Goal: Task Accomplishment & Management: Manage account settings

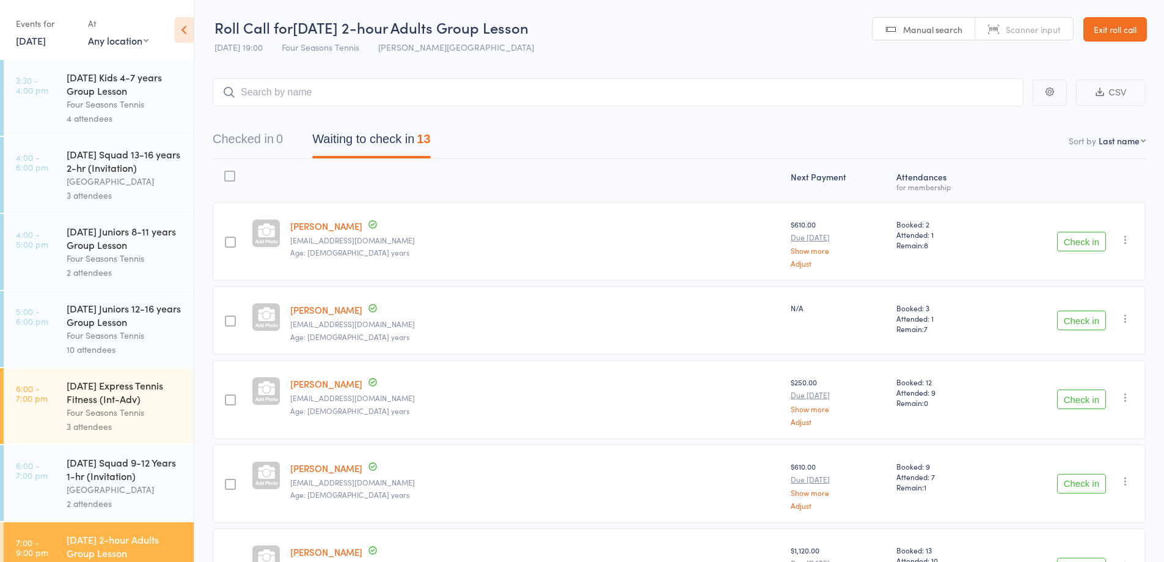
click at [1123, 24] on link "Exit roll call" at bounding box center [1115, 29] width 64 height 24
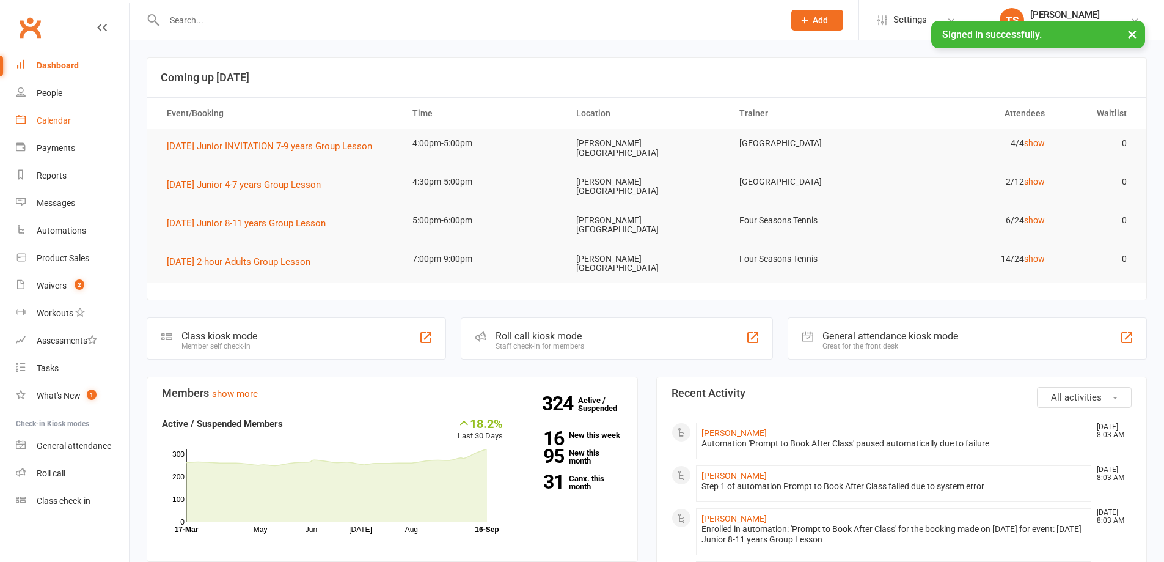
click at [60, 123] on div "Calendar" at bounding box center [54, 120] width 34 height 10
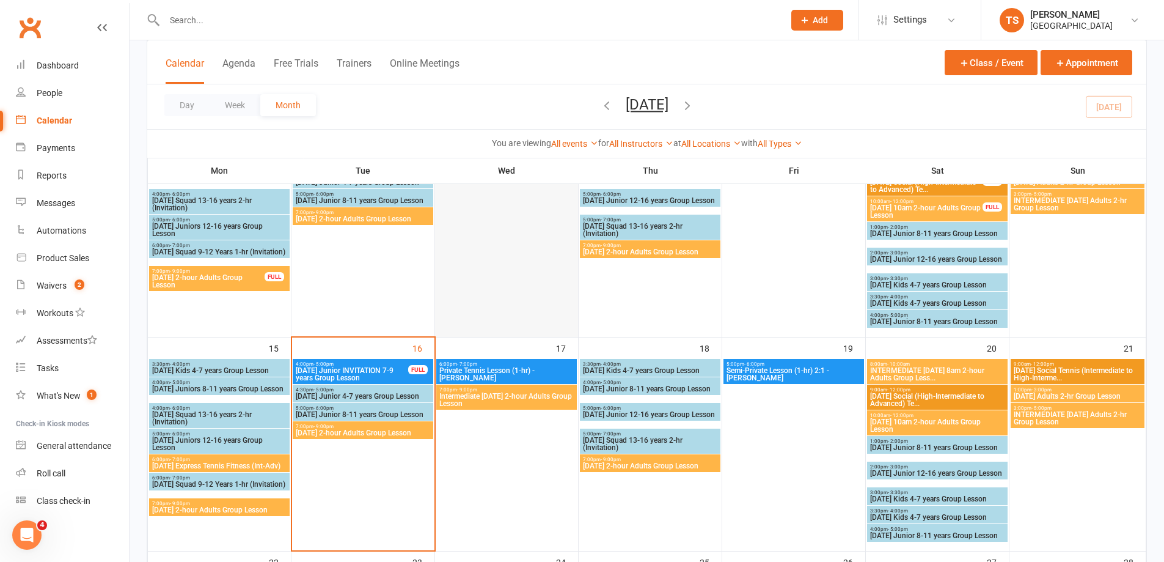
scroll to position [367, 0]
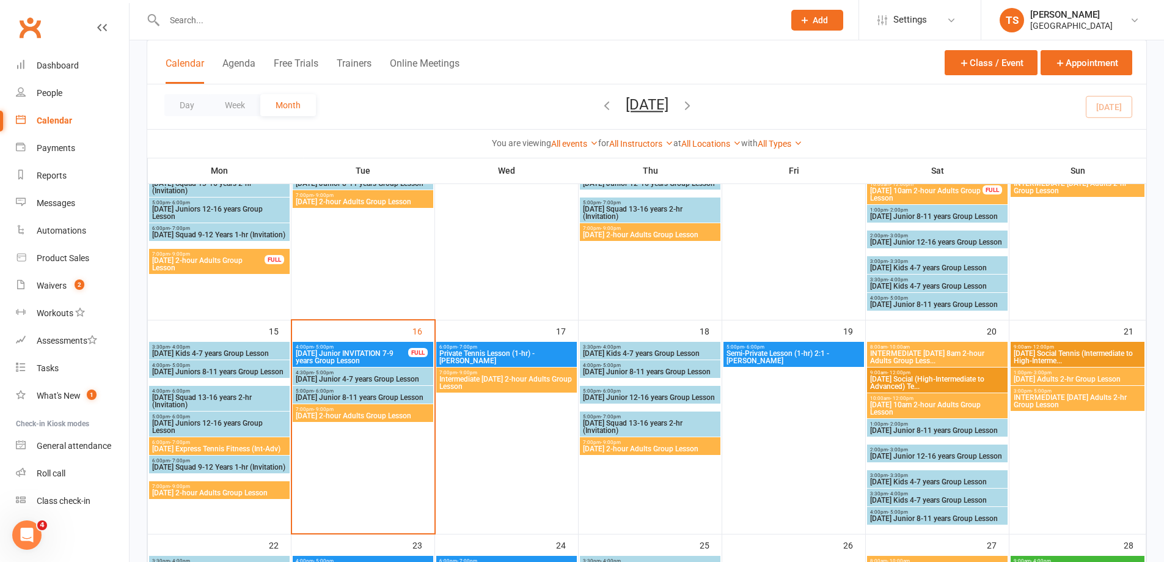
click at [206, 445] on span "[DATE] Express Tennis Fitness (Int-Adv)" at bounding box center [220, 448] width 136 height 7
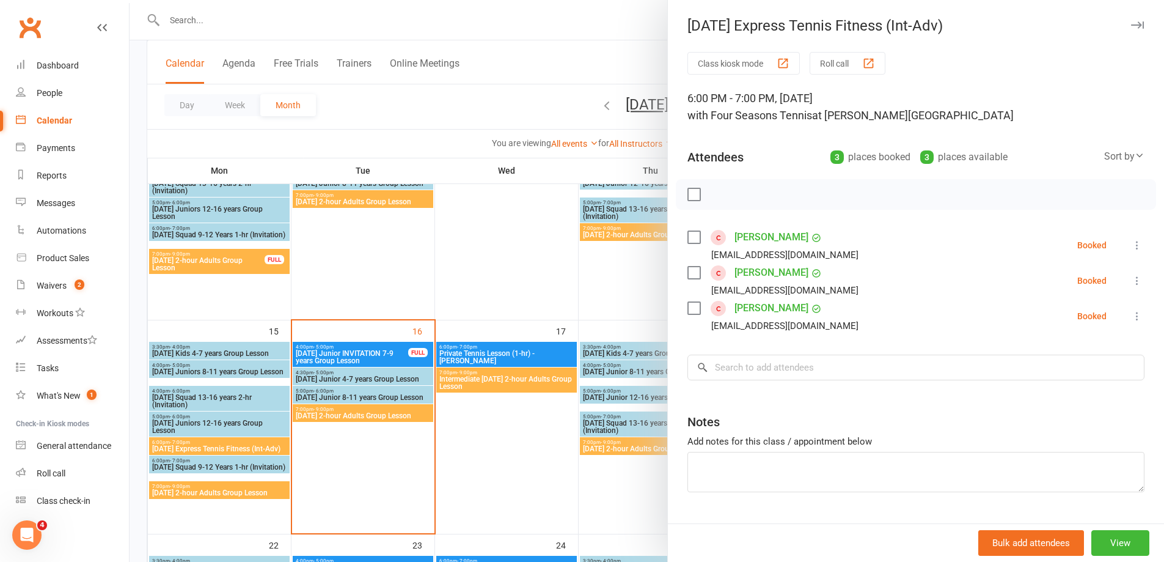
click at [690, 197] on label at bounding box center [693, 194] width 12 height 12
drag, startPoint x: 719, startPoint y: 192, endPoint x: 636, endPoint y: 41, distance: 172.5
click at [718, 192] on icon "button" at bounding box center [720, 194] width 13 height 13
click at [236, 491] on div at bounding box center [647, 281] width 1035 height 562
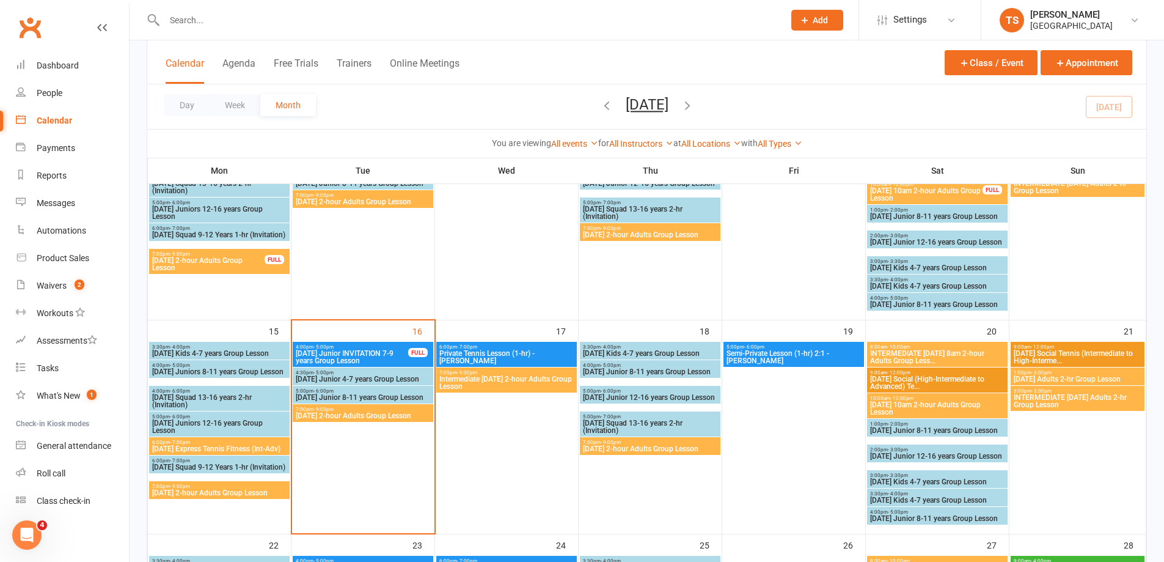
click at [240, 490] on span "[DATE] 2-hour Adults Group Lesson" at bounding box center [220, 492] width 136 height 7
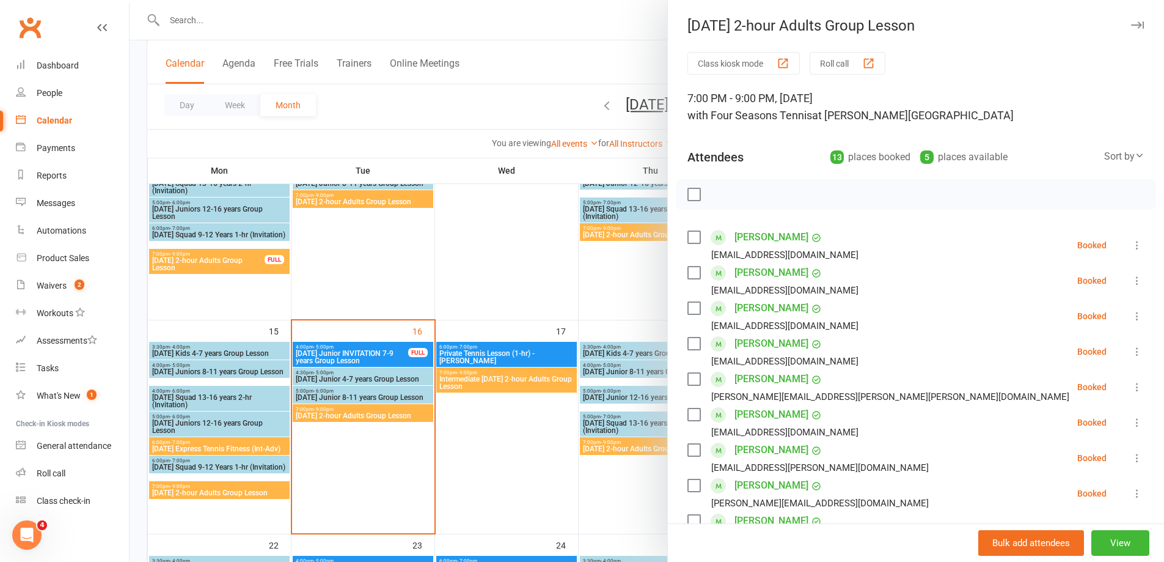
click at [688, 193] on label at bounding box center [693, 194] width 12 height 12
drag, startPoint x: 716, startPoint y: 194, endPoint x: 643, endPoint y: 43, distance: 167.8
click at [716, 193] on icon "button" at bounding box center [720, 194] width 13 height 13
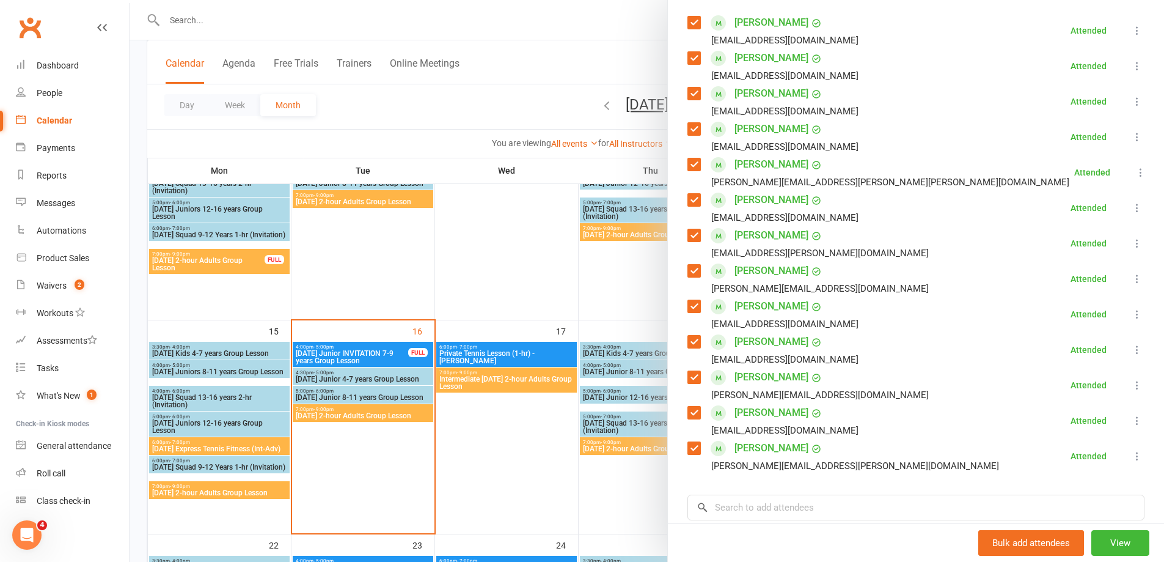
scroll to position [244, 0]
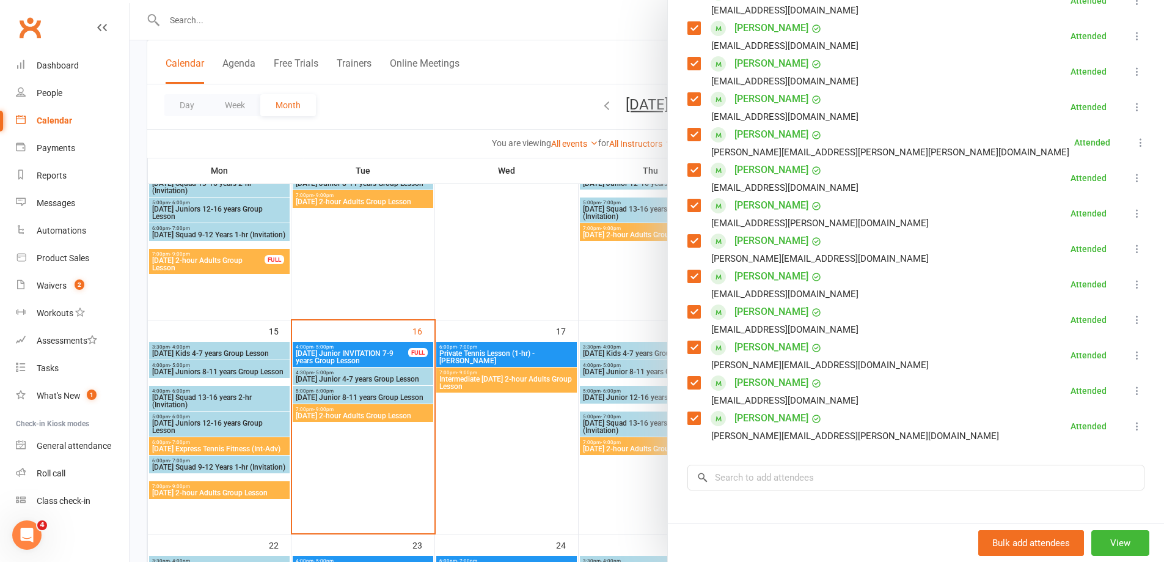
click at [1131, 178] on icon at bounding box center [1137, 178] width 12 height 12
click at [1034, 226] on link "Remove" at bounding box center [1078, 226] width 131 height 24
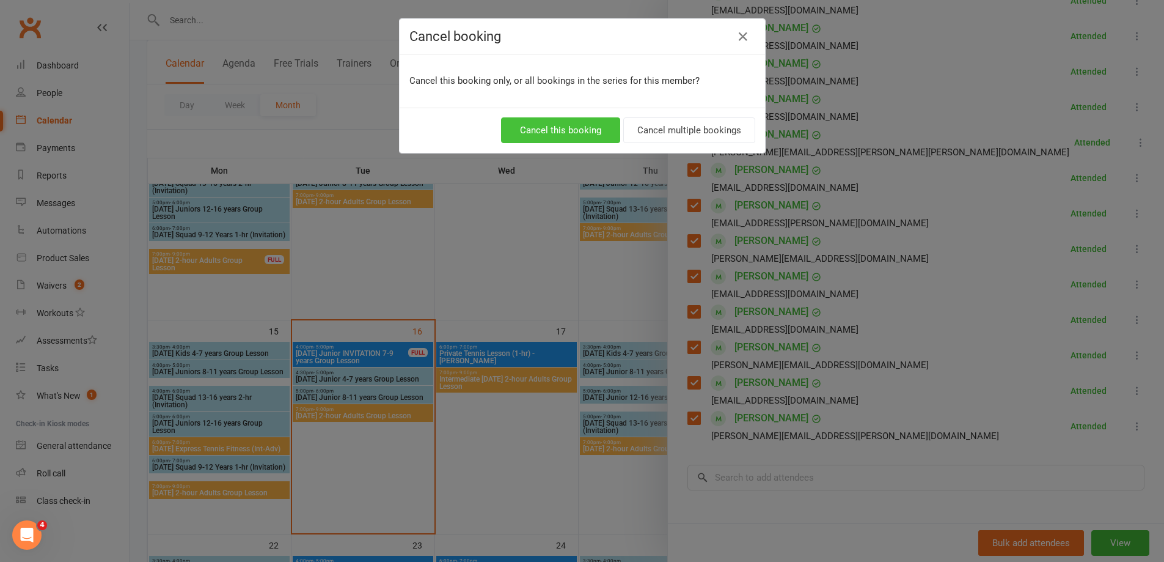
click at [564, 123] on button "Cancel this booking" at bounding box center [560, 130] width 119 height 26
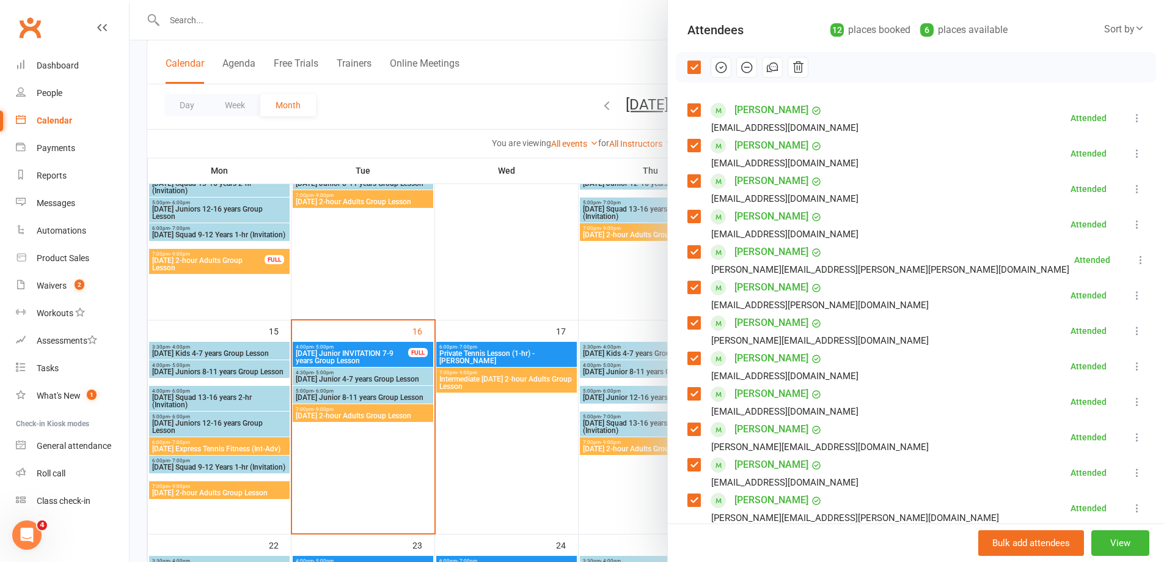
scroll to position [122, 0]
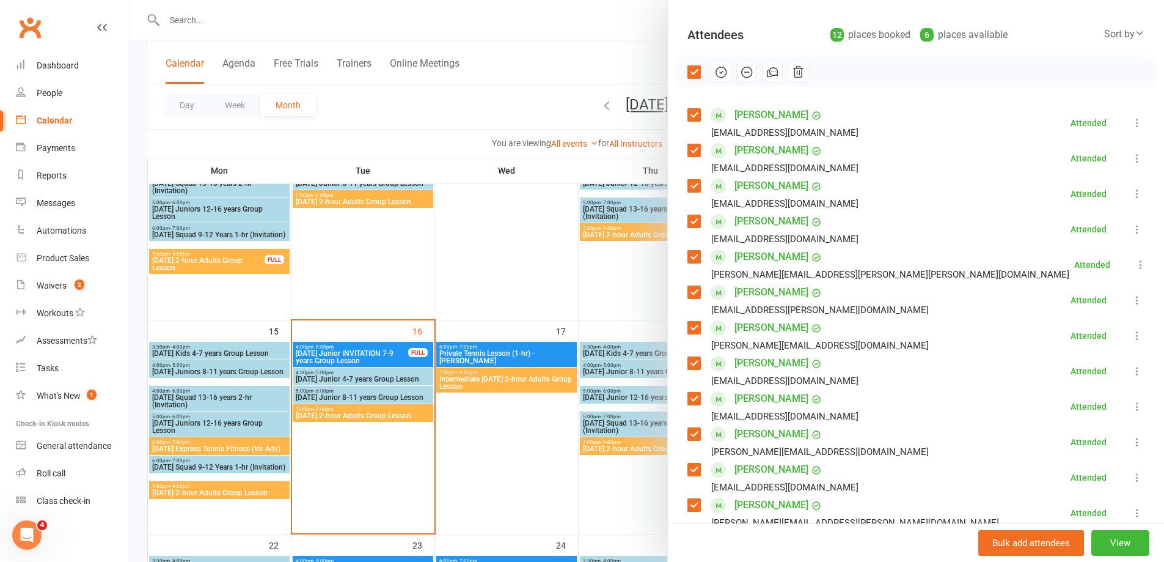
click at [1131, 479] on icon at bounding box center [1137, 477] width 12 height 12
click at [1027, 526] on link "Remove" at bounding box center [1078, 525] width 131 height 24
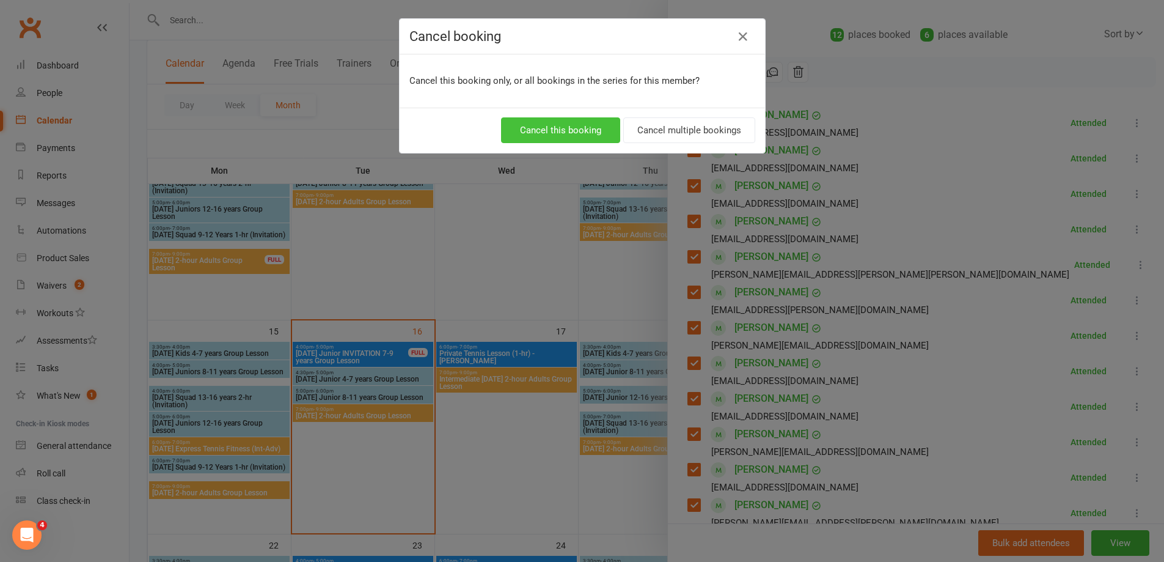
click at [592, 129] on button "Cancel this booking" at bounding box center [560, 130] width 119 height 26
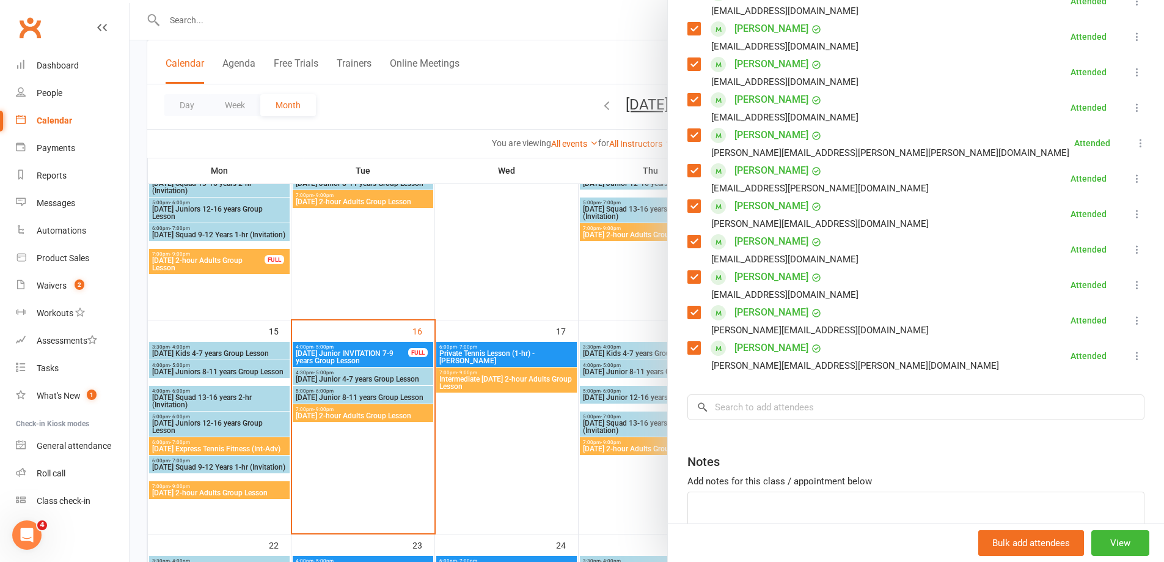
scroll to position [244, 0]
click at [368, 413] on div at bounding box center [647, 281] width 1035 height 562
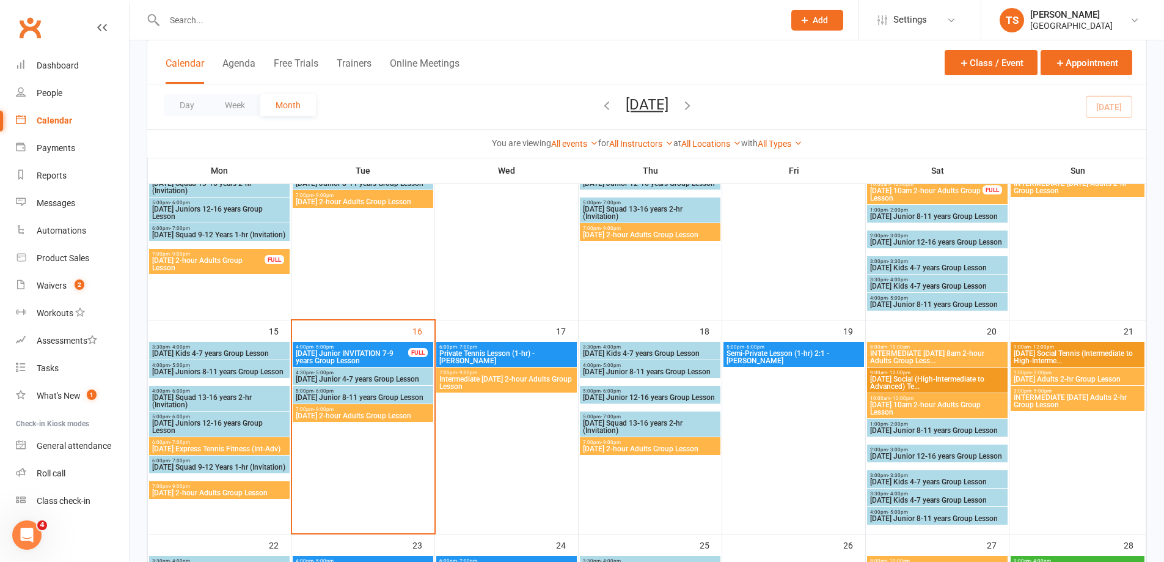
click at [368, 412] on span "[DATE] 2-hour Adults Group Lesson" at bounding box center [363, 415] width 136 height 7
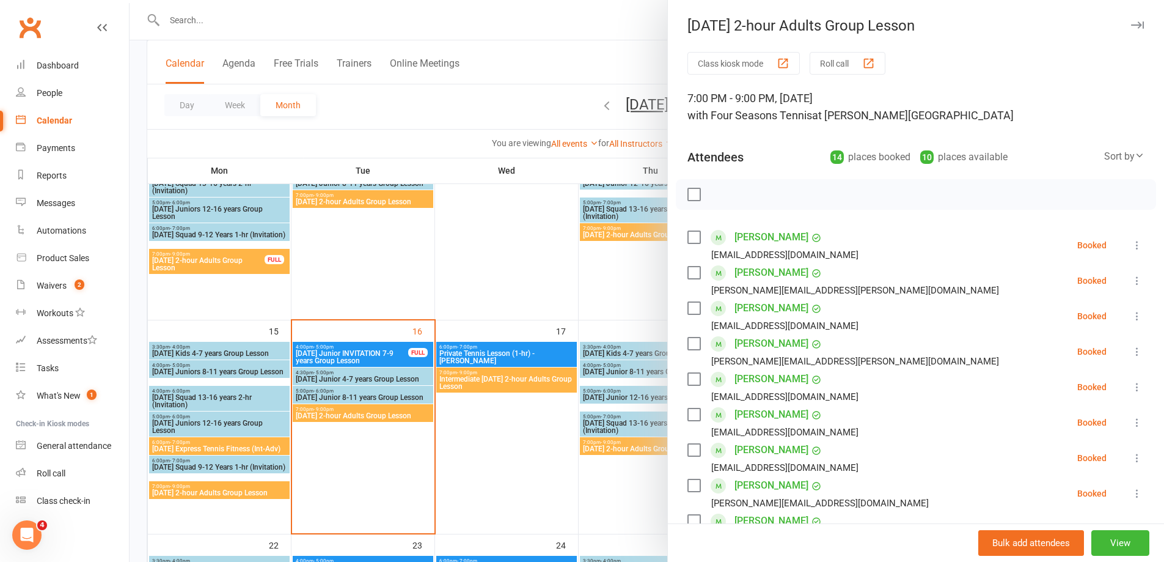
click at [515, 377] on div at bounding box center [647, 281] width 1035 height 562
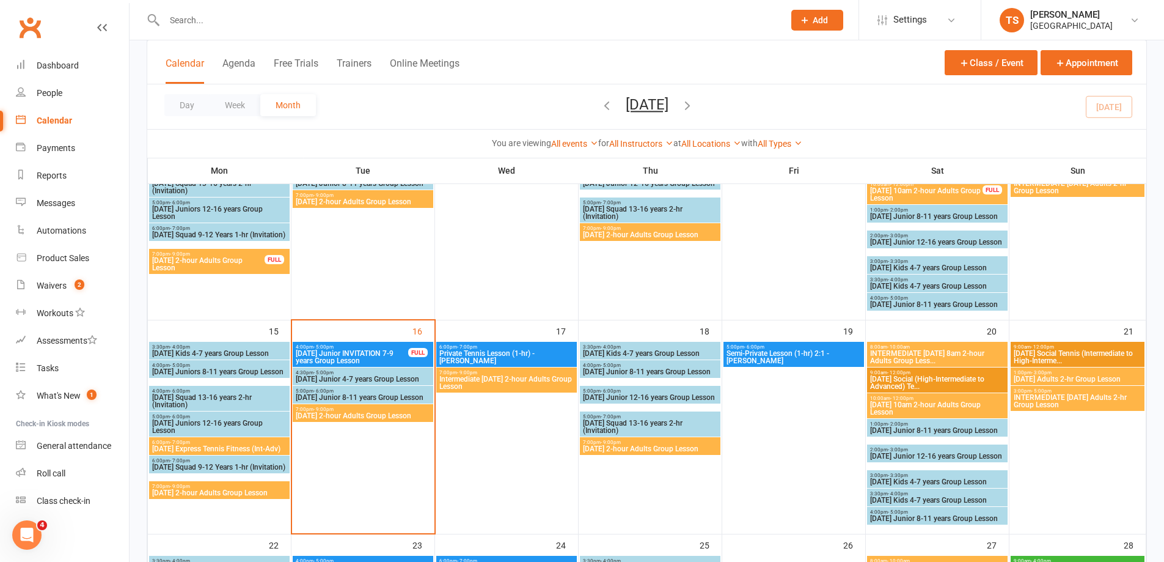
click at [515, 377] on span "Intermediate [DATE] 2-hour Adults Group Lesson" at bounding box center [507, 382] width 136 height 15
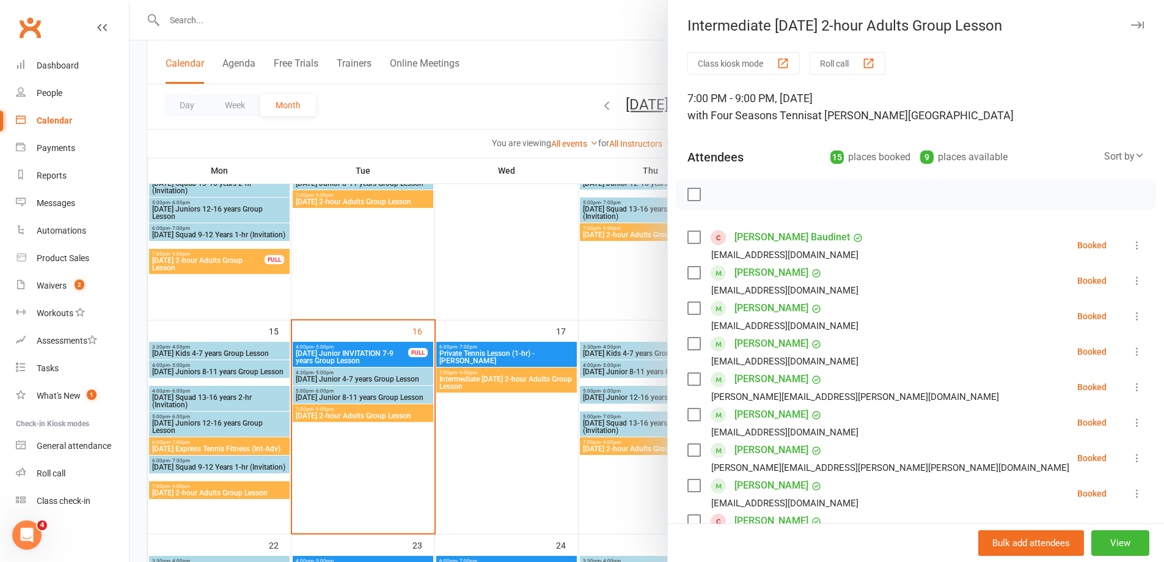
click at [344, 374] on div at bounding box center [647, 281] width 1035 height 562
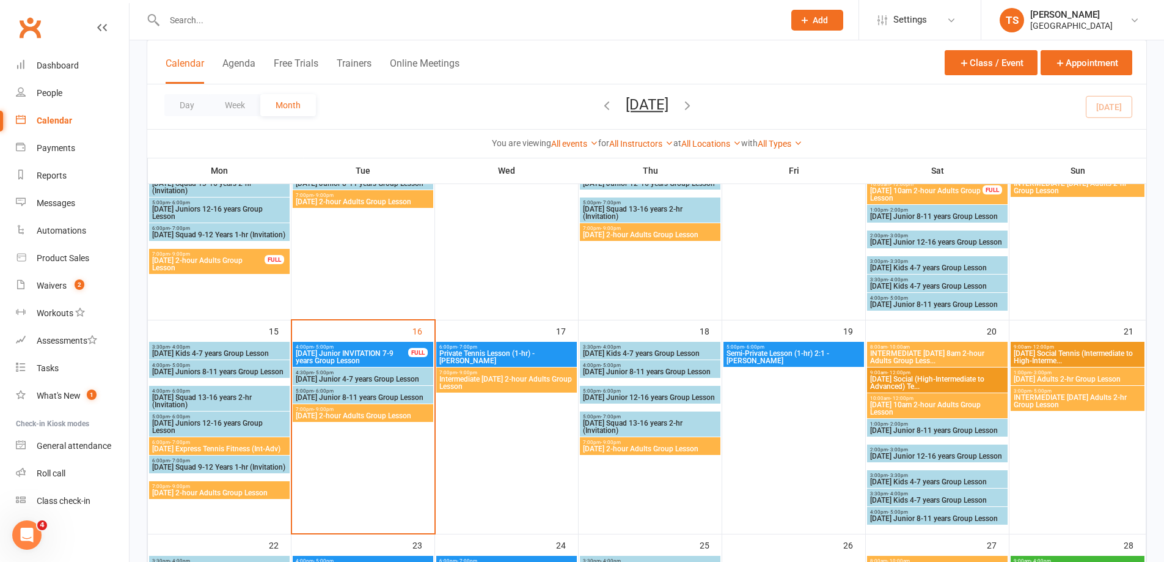
click at [343, 374] on span "4:30pm - 5:00pm" at bounding box center [363, 372] width 136 height 5
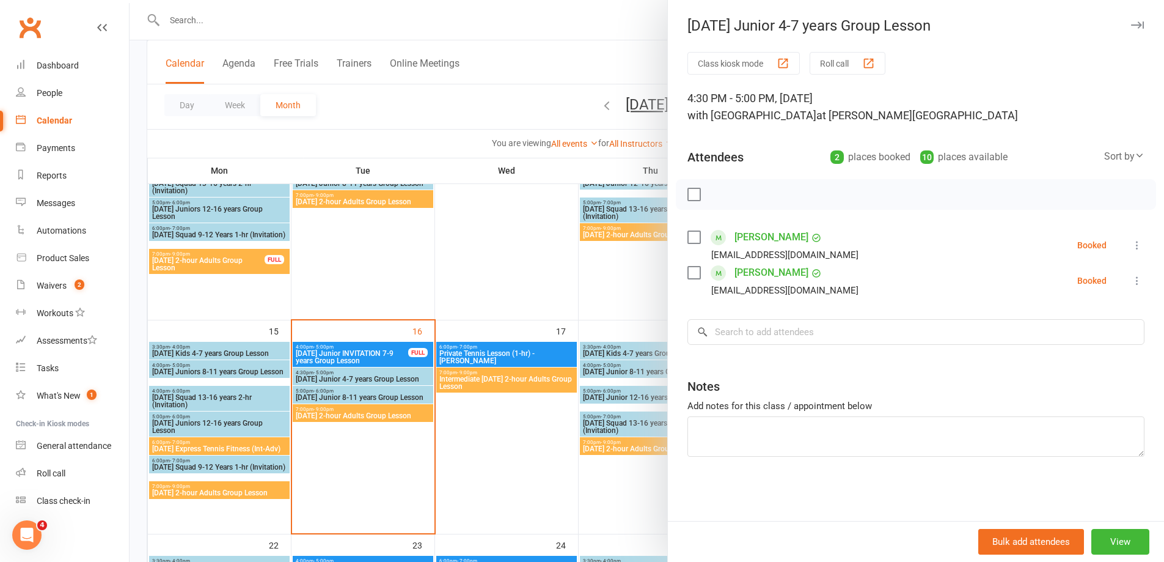
click at [631, 260] on div at bounding box center [647, 281] width 1035 height 562
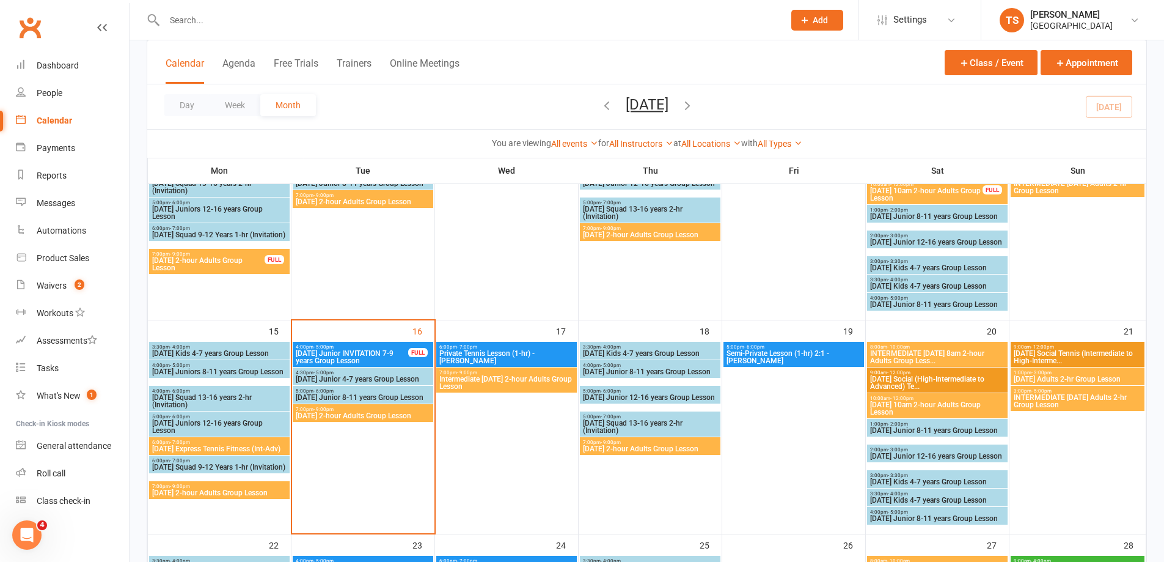
click at [344, 394] on span "[DATE] Junior 8-11 years Group Lesson" at bounding box center [363, 397] width 136 height 7
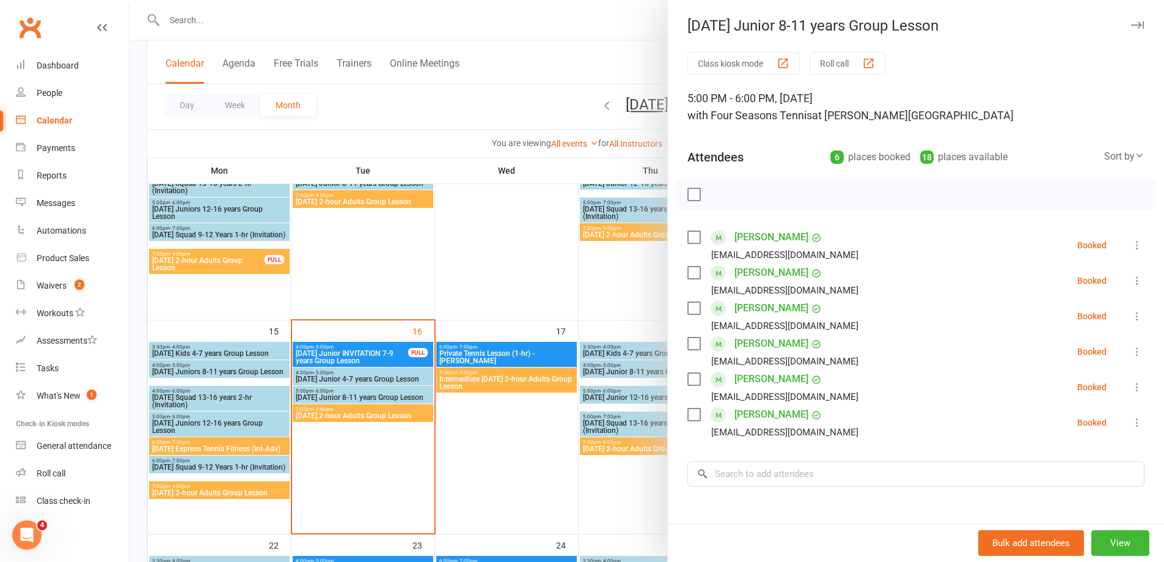
click at [188, 20] on div at bounding box center [647, 281] width 1035 height 562
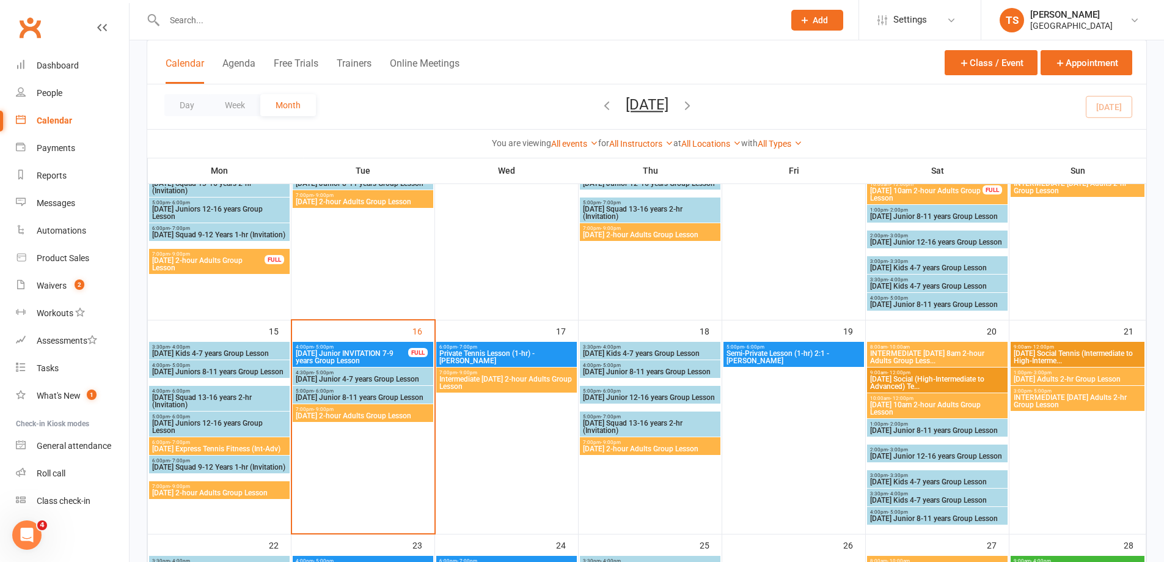
click at [177, 15] on input "text" at bounding box center [468, 20] width 615 height 17
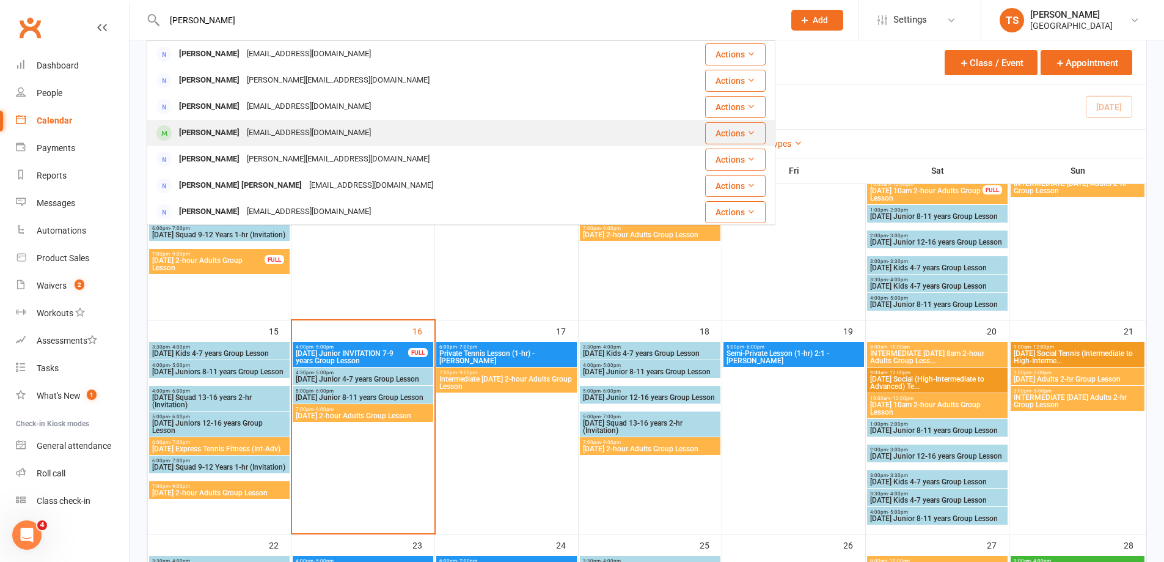
type input "[PERSON_NAME]"
click at [224, 133] on div "[PERSON_NAME]" at bounding box center [209, 133] width 68 height 18
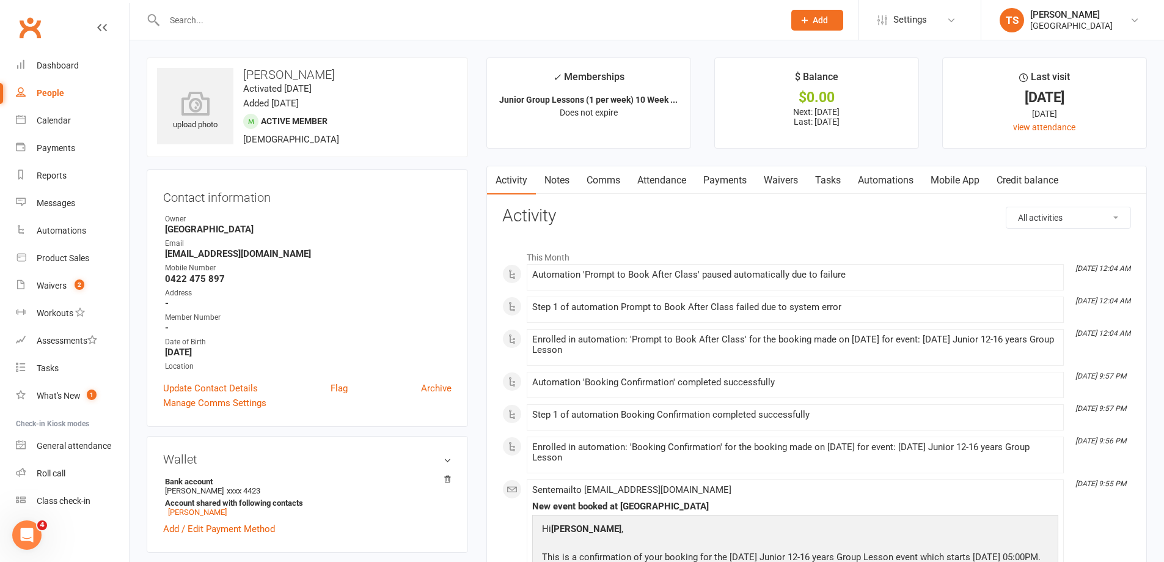
click at [728, 182] on link "Payments" at bounding box center [725, 180] width 60 height 28
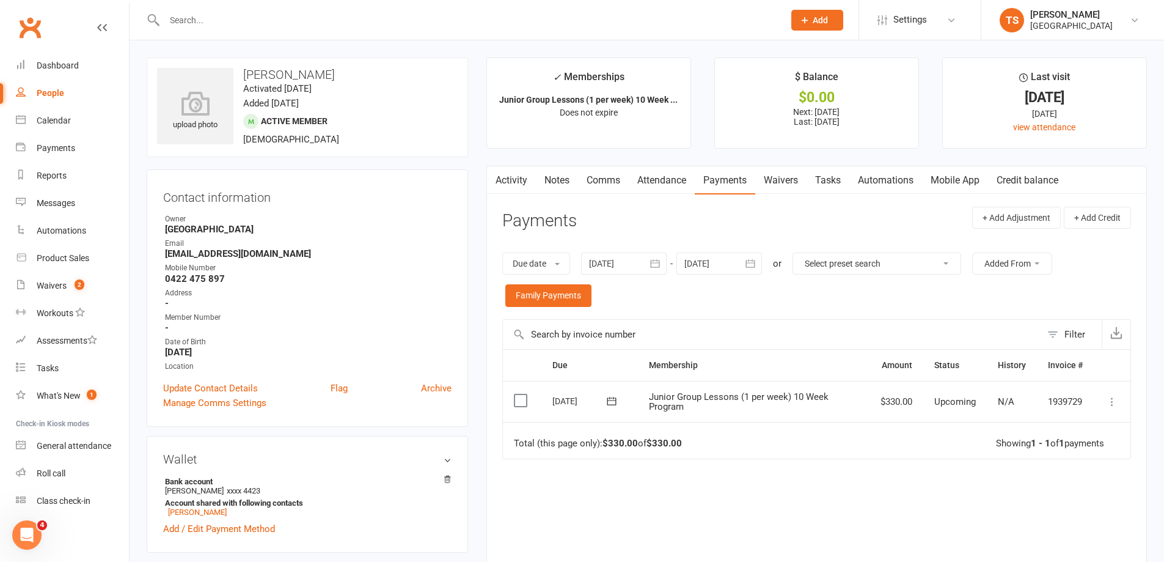
click at [616, 256] on div at bounding box center [624, 263] width 86 height 22
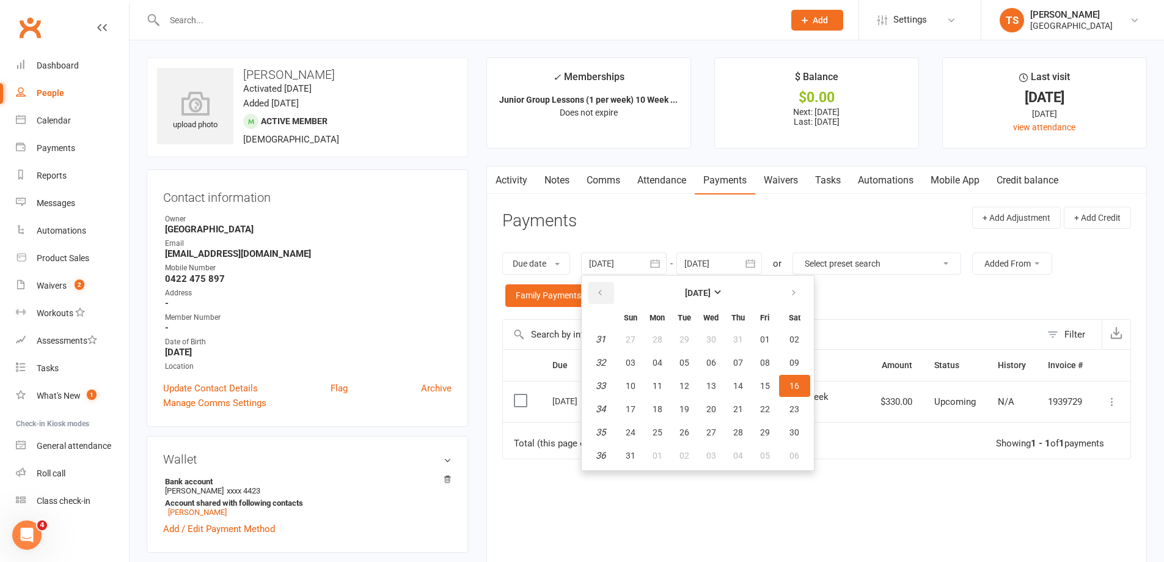
click at [607, 292] on button "button" at bounding box center [601, 293] width 26 height 22
click at [640, 361] on button "04" at bounding box center [631, 362] width 26 height 22
type input "[DATE]"
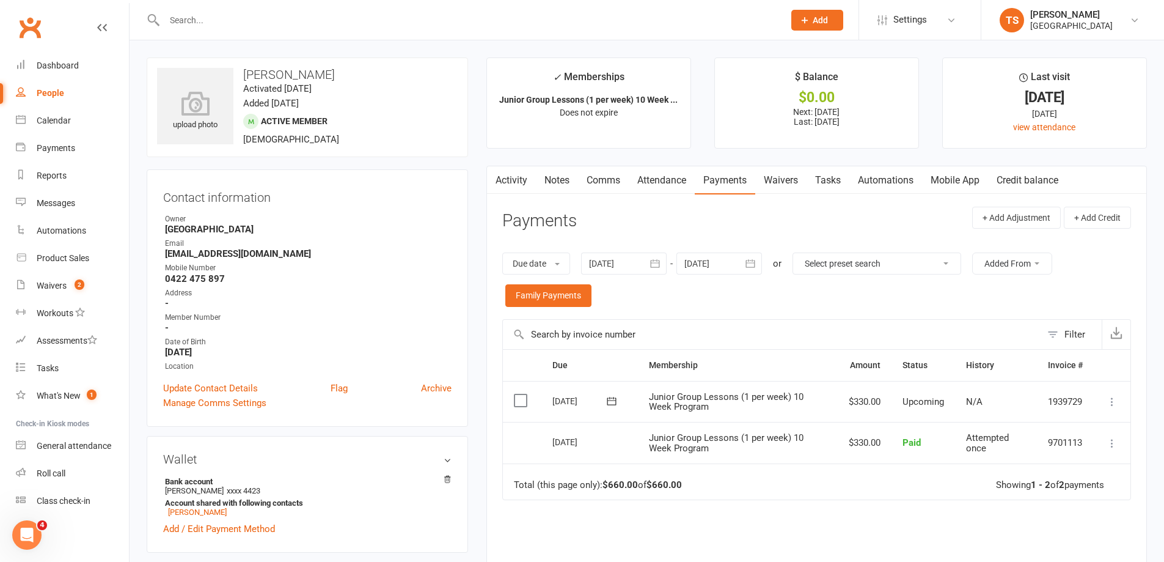
click at [670, 180] on link "Attendance" at bounding box center [662, 180] width 66 height 28
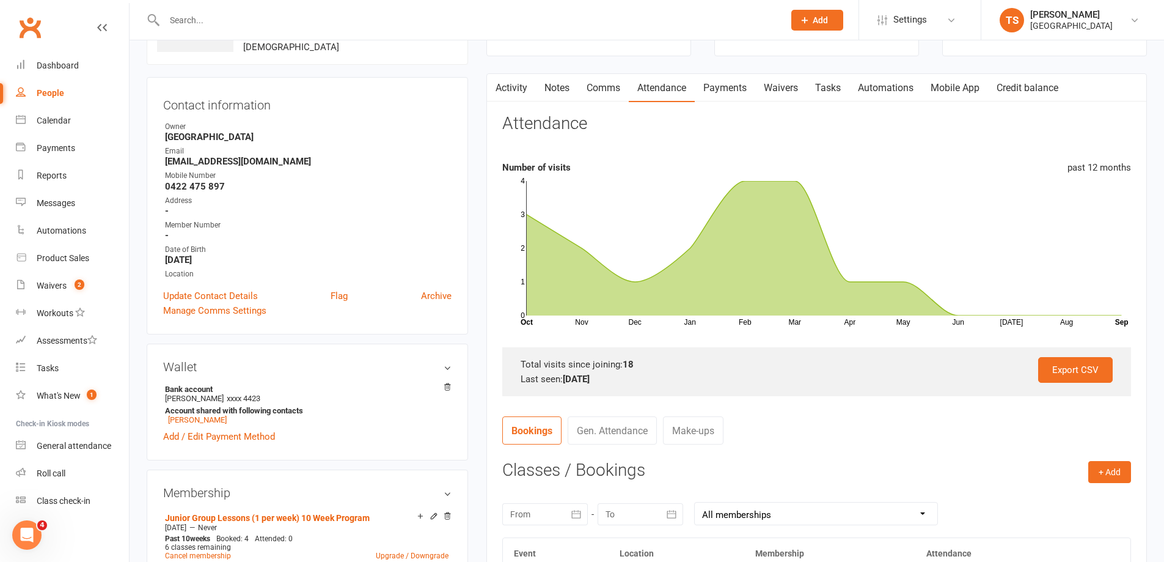
scroll to position [183, 0]
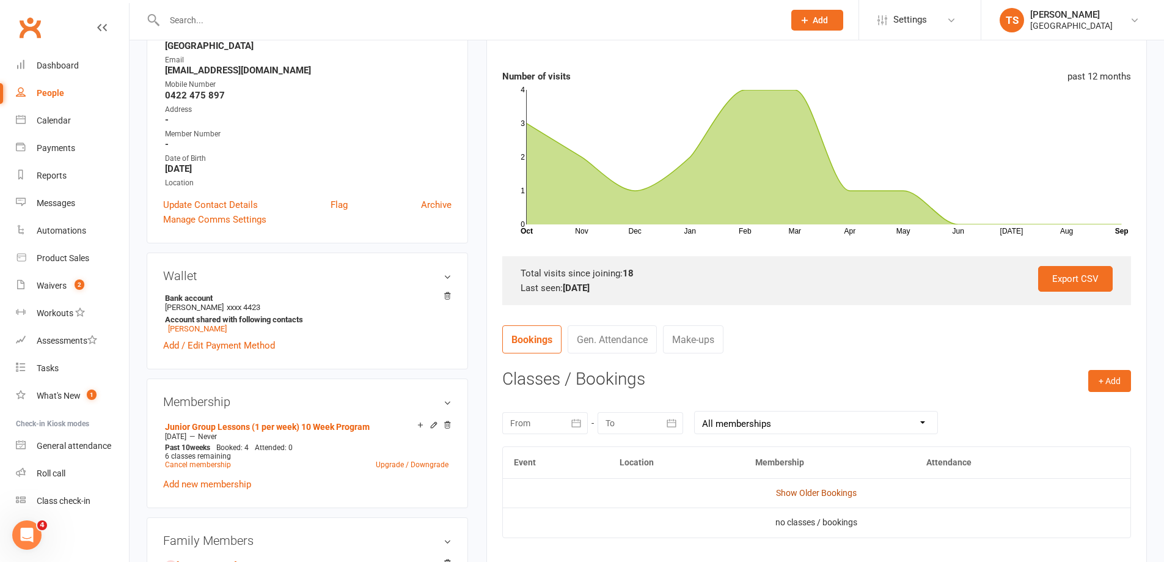
click at [810, 490] on link "Show Older Bookings" at bounding box center [816, 493] width 81 height 10
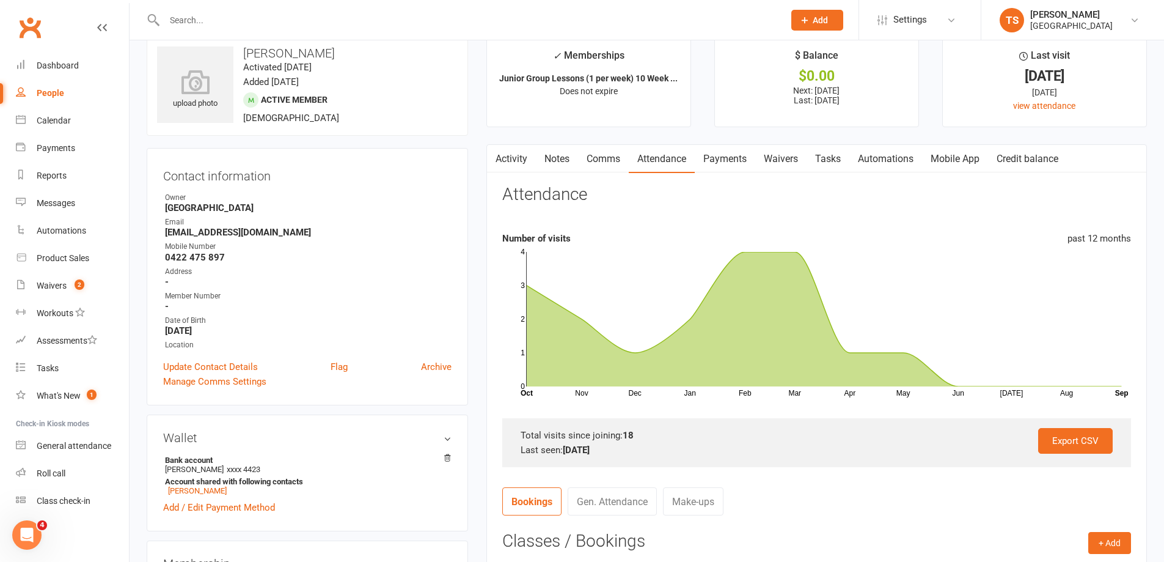
scroll to position [0, 0]
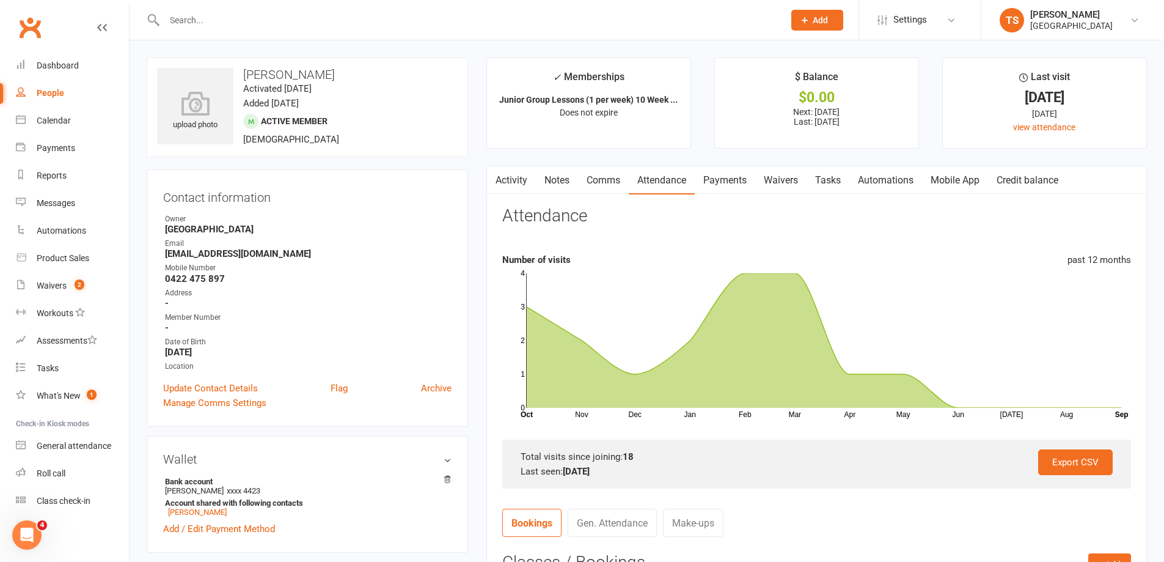
click at [725, 180] on link "Payments" at bounding box center [725, 180] width 60 height 28
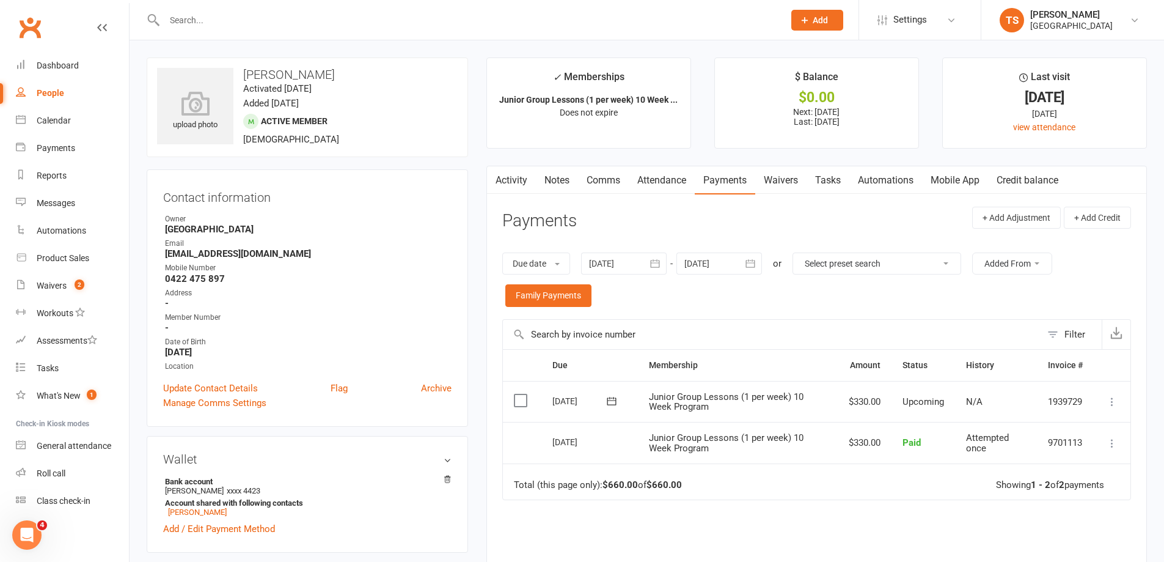
click at [1113, 401] on icon at bounding box center [1112, 401] width 12 height 12
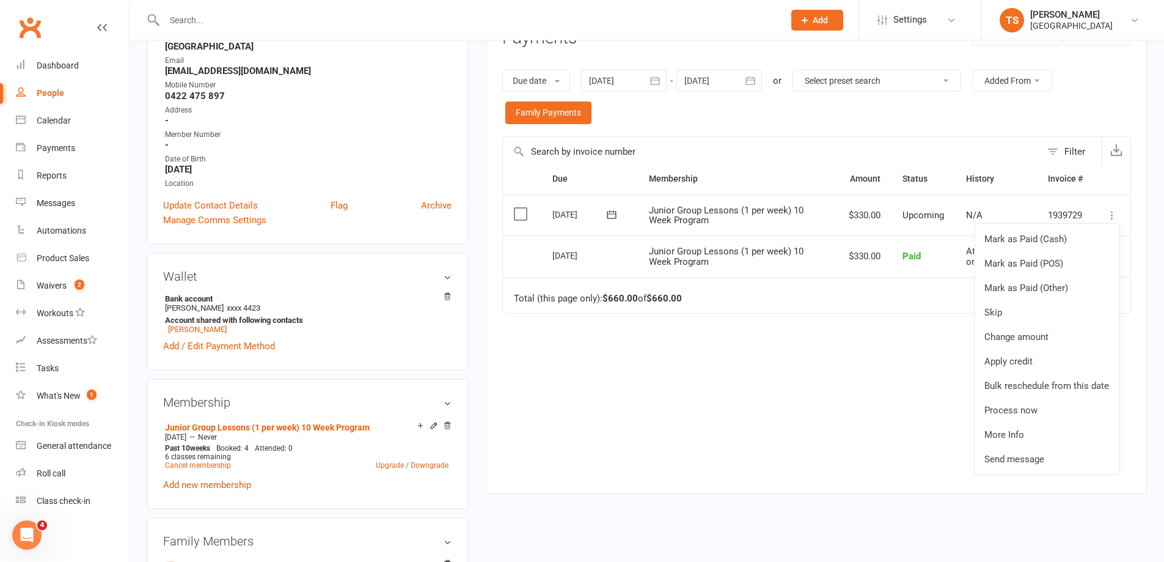
scroll to position [183, 0]
click at [1025, 385] on link "Bulk reschedule from this date" at bounding box center [1047, 385] width 144 height 24
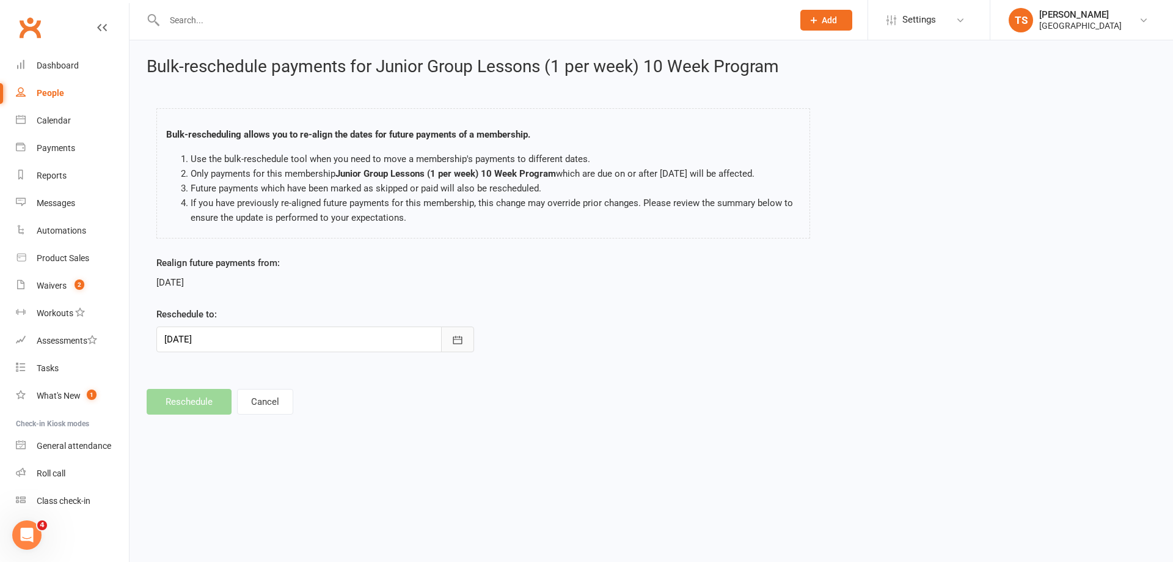
click at [458, 338] on icon "button" at bounding box center [458, 340] width 12 height 12
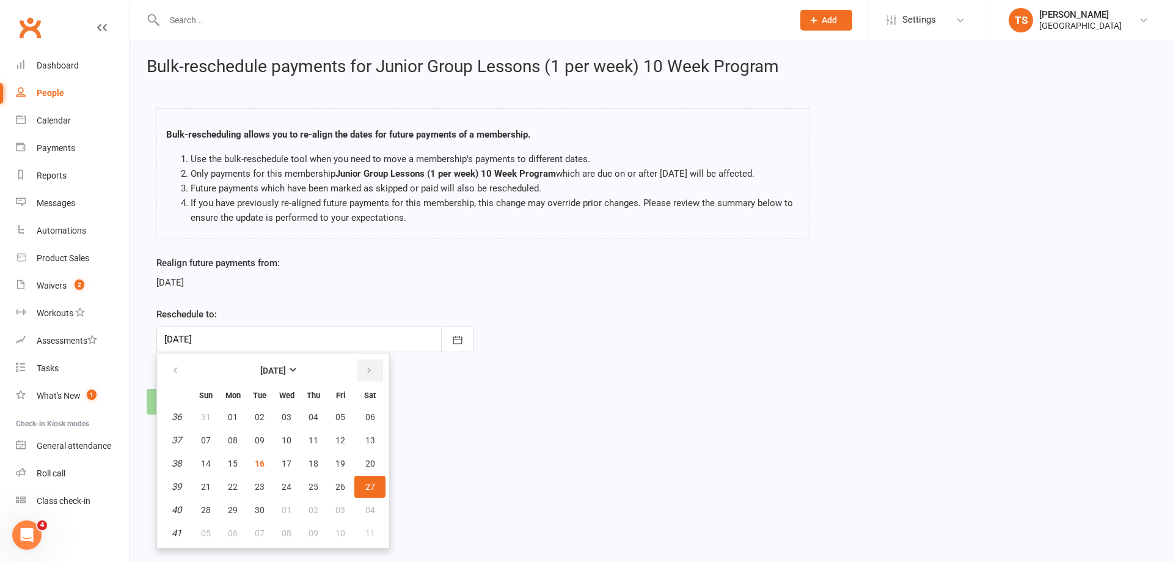
click at [372, 370] on icon "button" at bounding box center [369, 370] width 9 height 10
click at [368, 532] on span "08" at bounding box center [370, 533] width 10 height 10
type input "[DATE]"
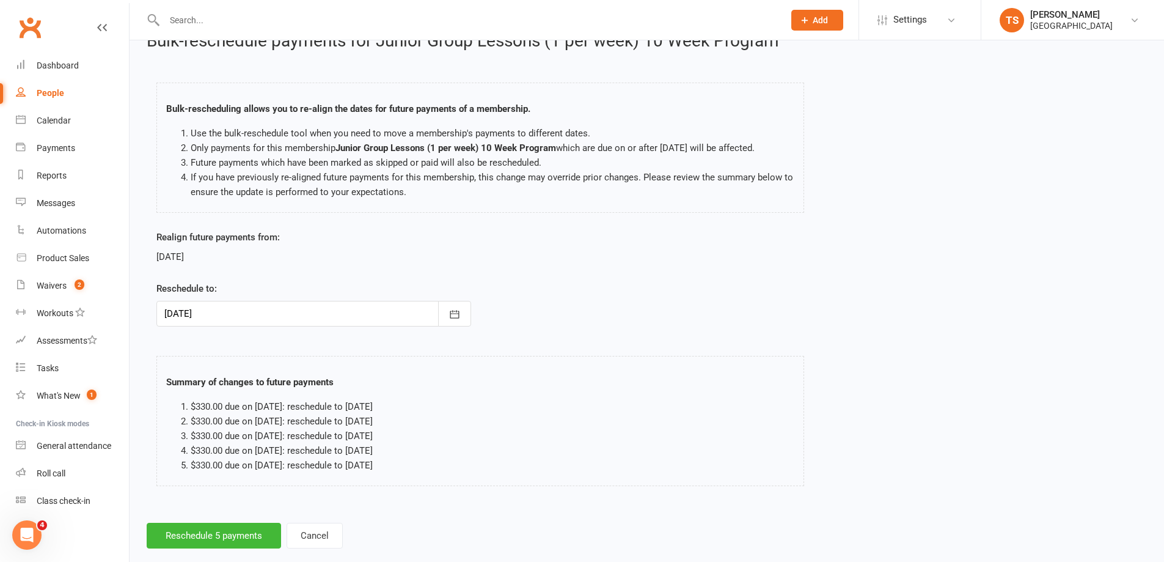
scroll to position [47, 0]
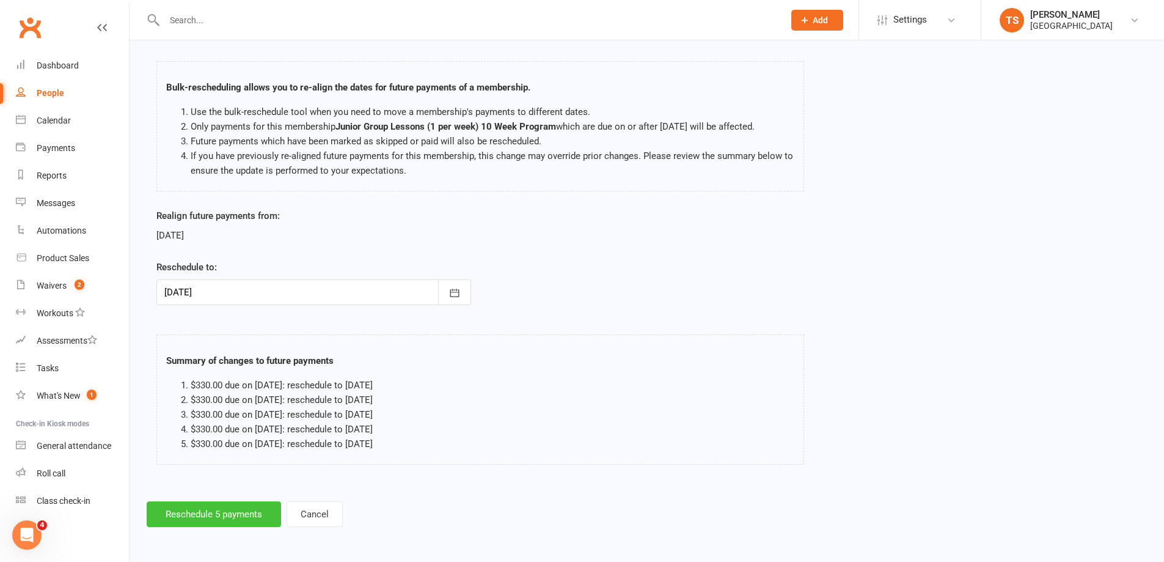
click at [249, 507] on button "Reschedule 5 payments" at bounding box center [214, 514] width 134 height 26
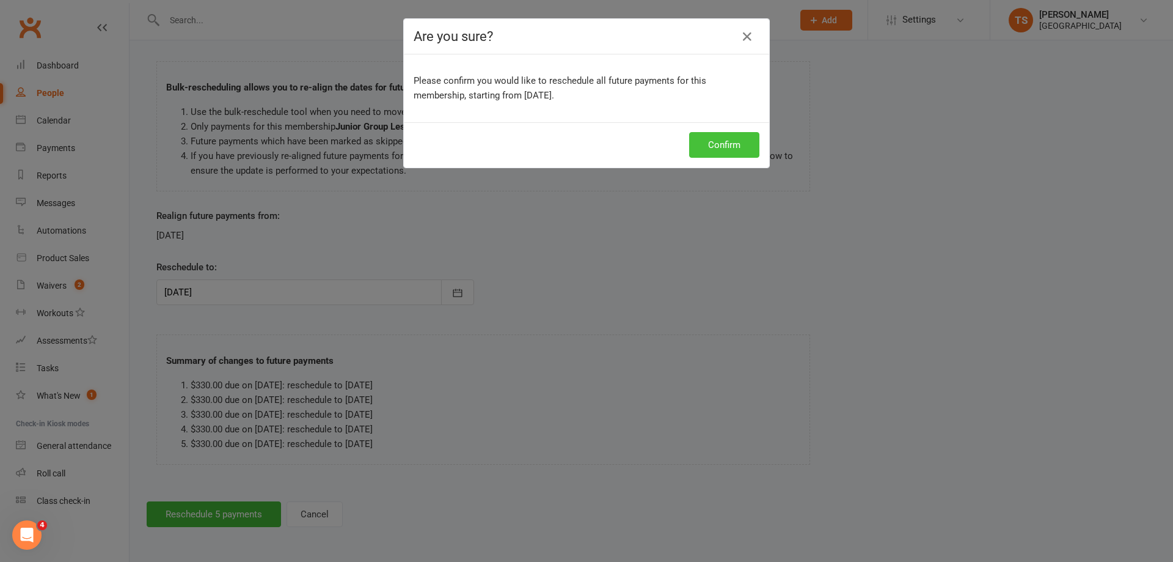
click at [744, 144] on button "Confirm" at bounding box center [724, 145] width 70 height 26
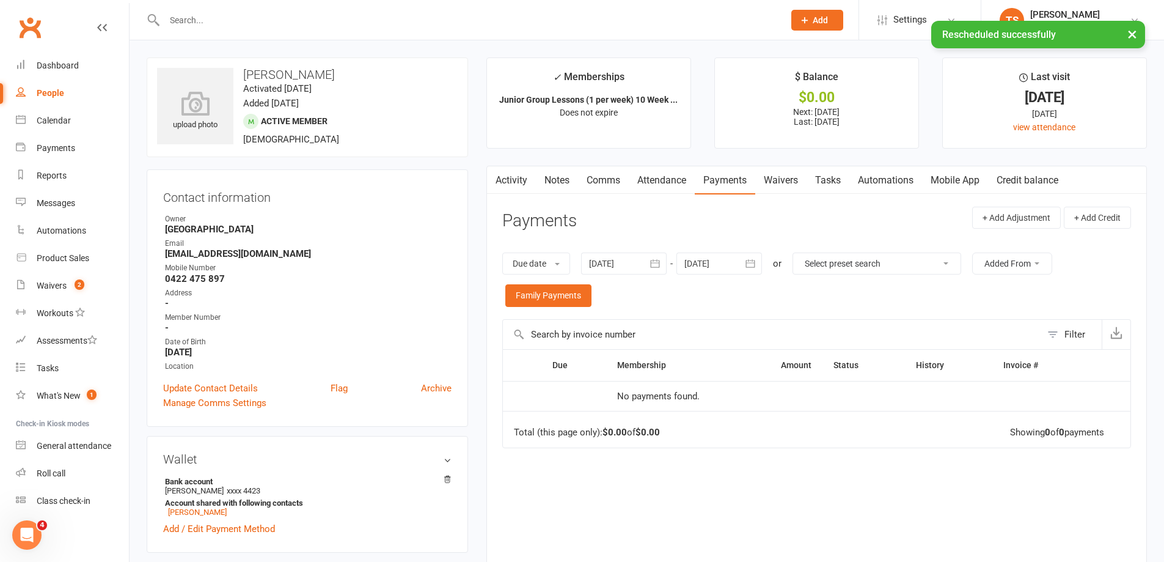
click at [550, 174] on link "Notes" at bounding box center [557, 180] width 42 height 28
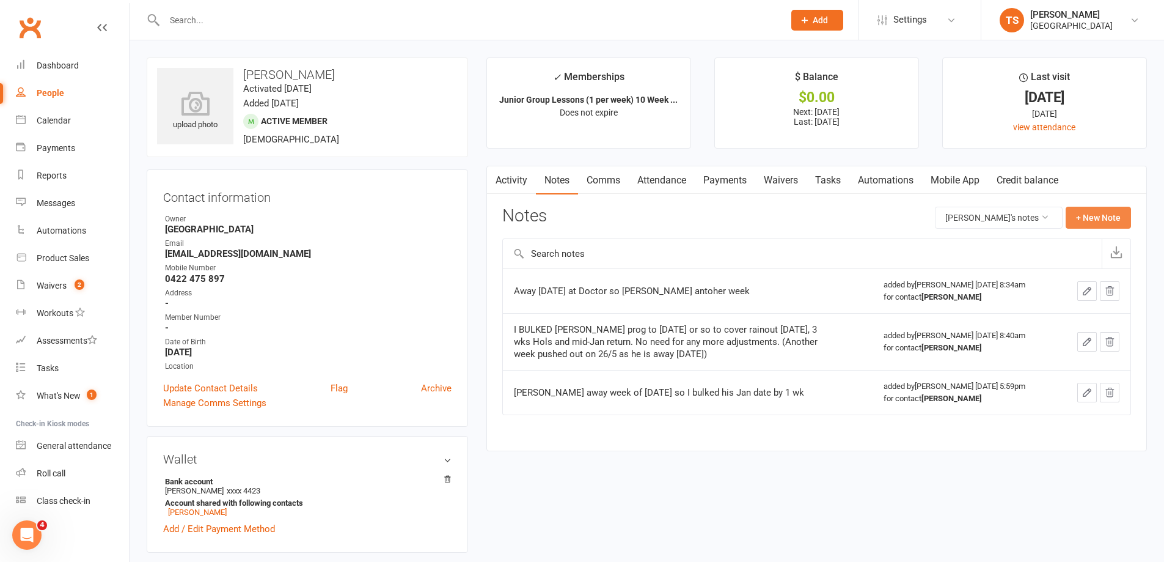
click at [1097, 214] on button "+ New Note" at bounding box center [1098, 218] width 65 height 22
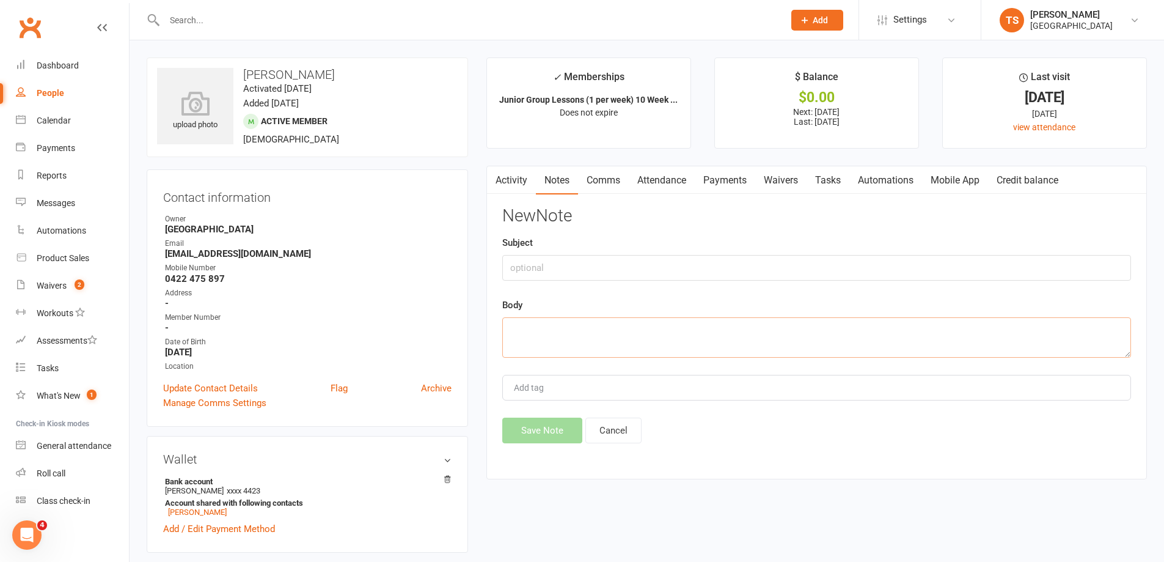
click at [519, 320] on textarea at bounding box center [816, 337] width 629 height 40
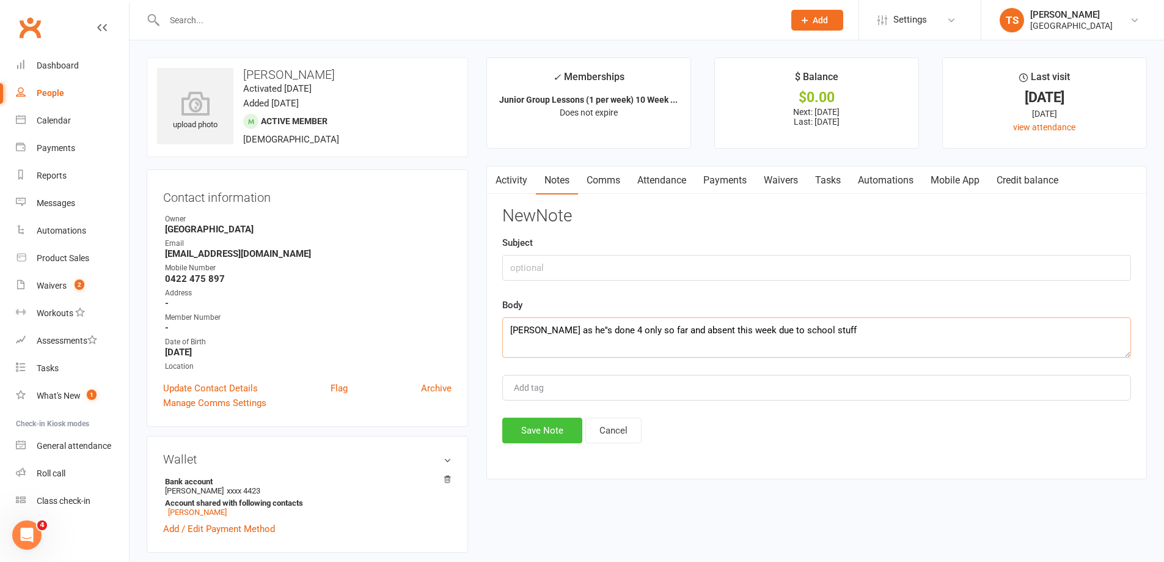
type textarea "[PERSON_NAME] as he''s done 4 only so far and absent this week due to school st…"
click at [545, 425] on button "Save Note" at bounding box center [542, 430] width 80 height 26
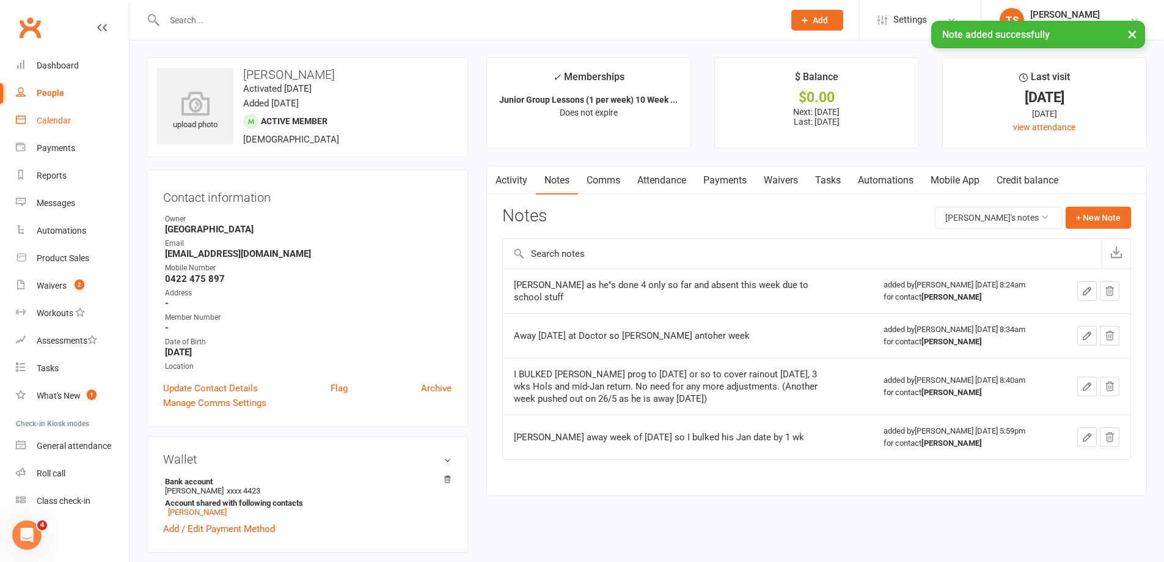
click at [51, 122] on div "Calendar" at bounding box center [54, 120] width 34 height 10
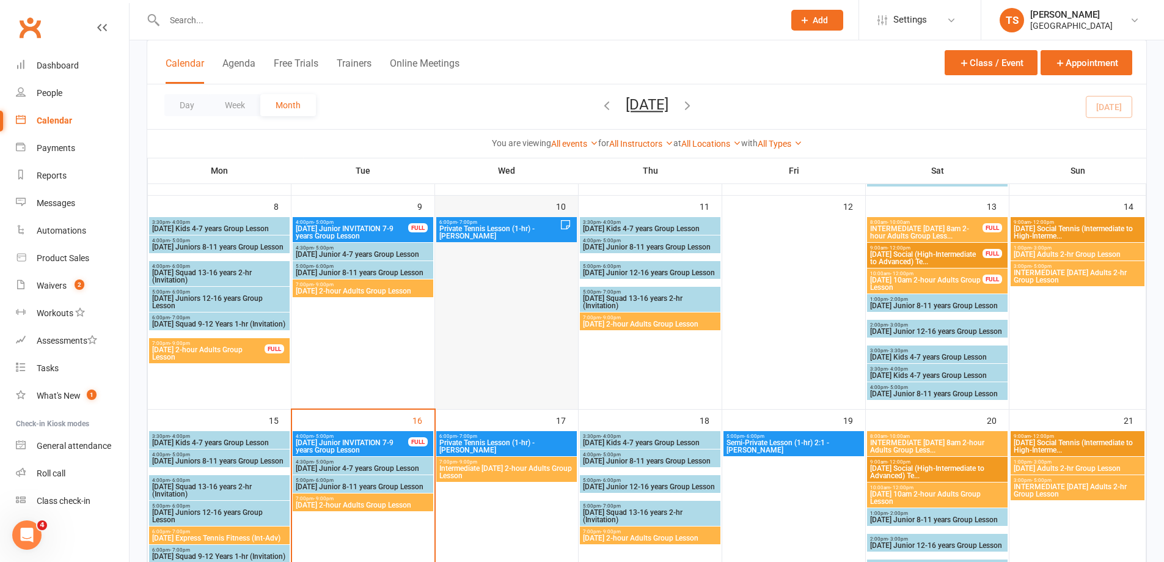
scroll to position [367, 0]
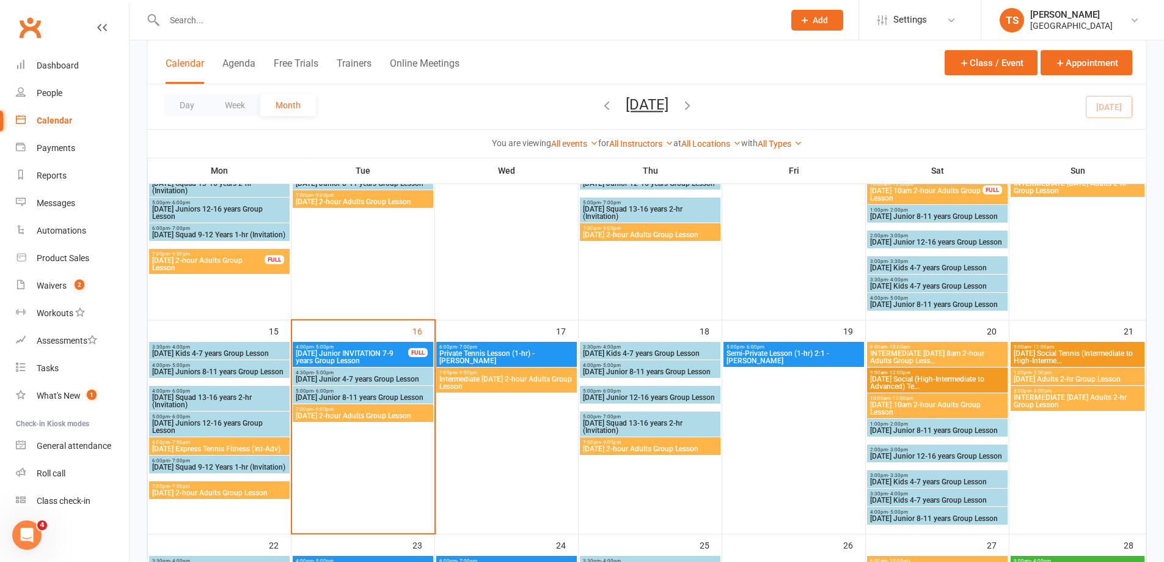
click at [336, 395] on span "[DATE] Junior 8-11 years Group Lesson" at bounding box center [363, 397] width 136 height 7
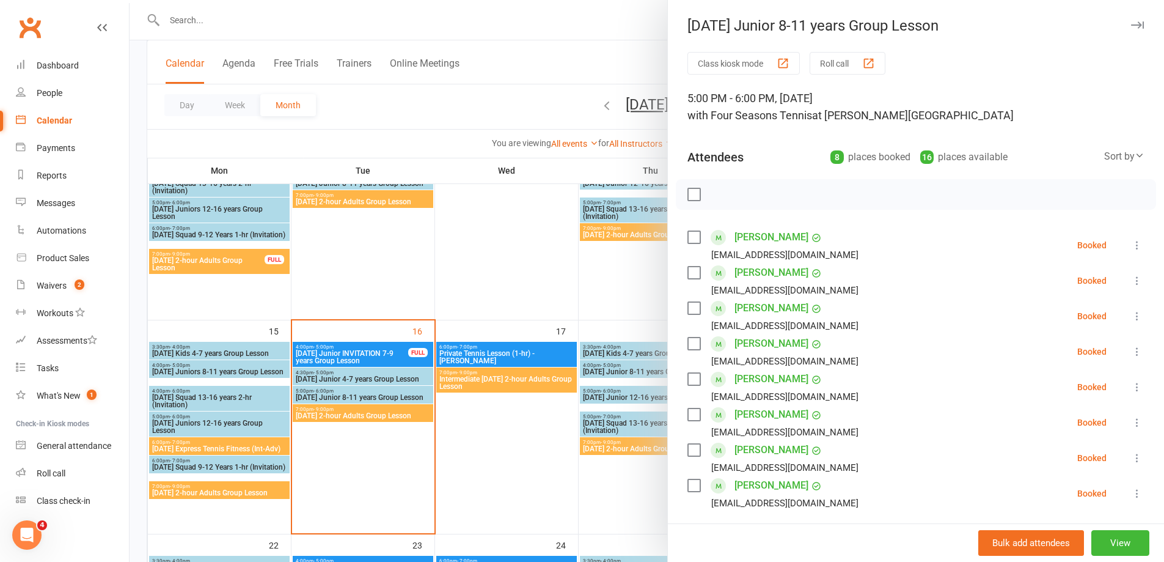
click at [512, 433] on div at bounding box center [647, 281] width 1035 height 562
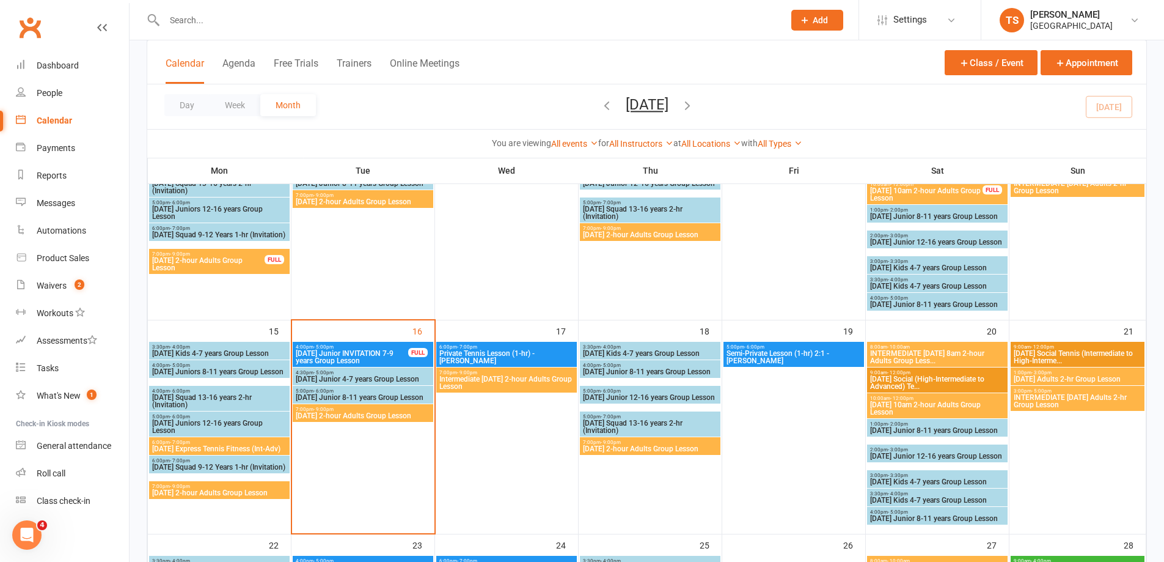
click at [337, 414] on span "[DATE] 2-hour Adults Group Lesson" at bounding box center [363, 415] width 136 height 7
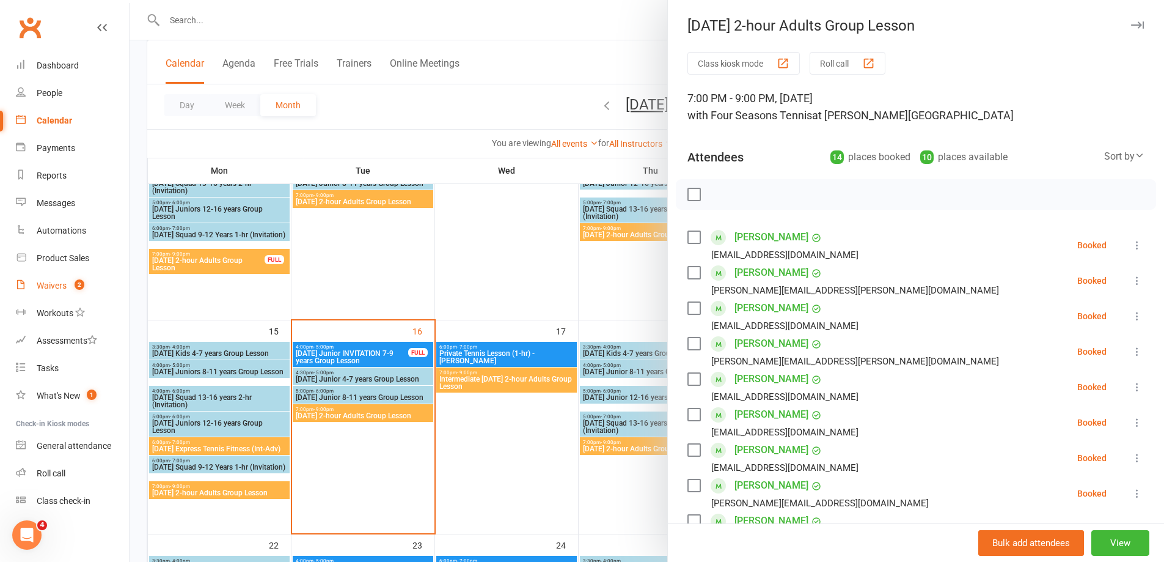
click at [54, 285] on div "Waivers" at bounding box center [52, 285] width 30 height 10
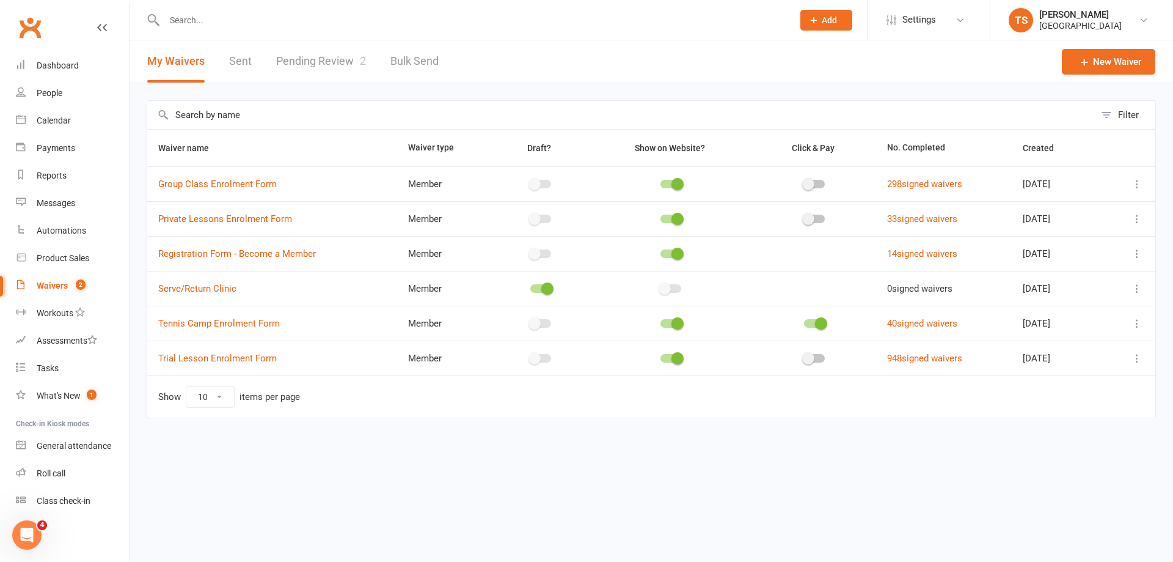
click at [315, 59] on link "Pending Review 2" at bounding box center [321, 61] width 90 height 42
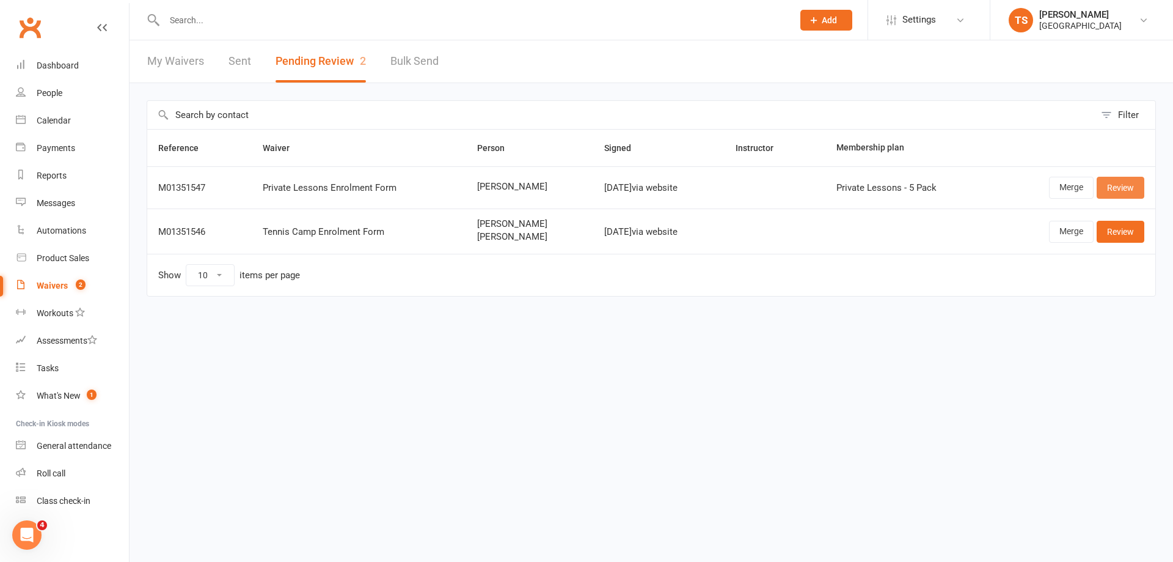
click at [1116, 191] on link "Review" at bounding box center [1121, 188] width 48 height 22
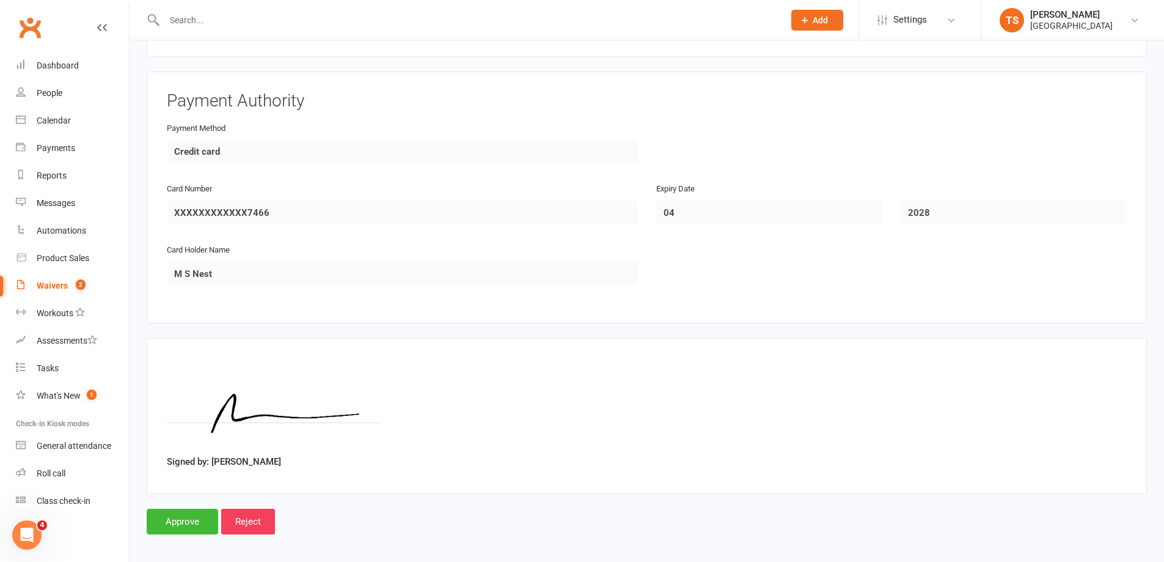
scroll to position [1352, 0]
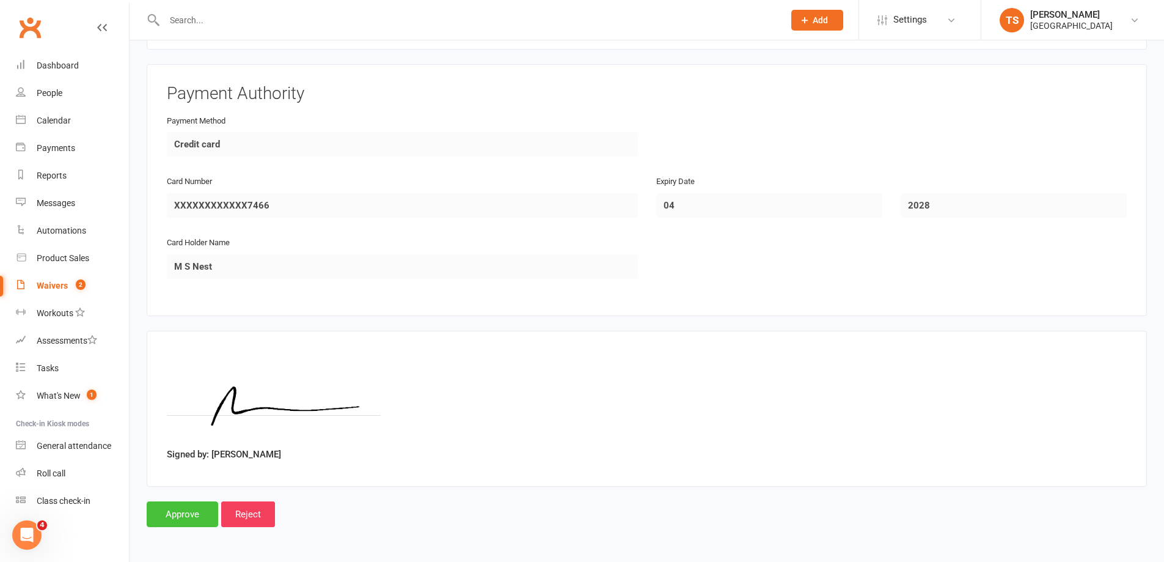
click at [188, 513] on input "Approve" at bounding box center [182, 514] width 71 height 26
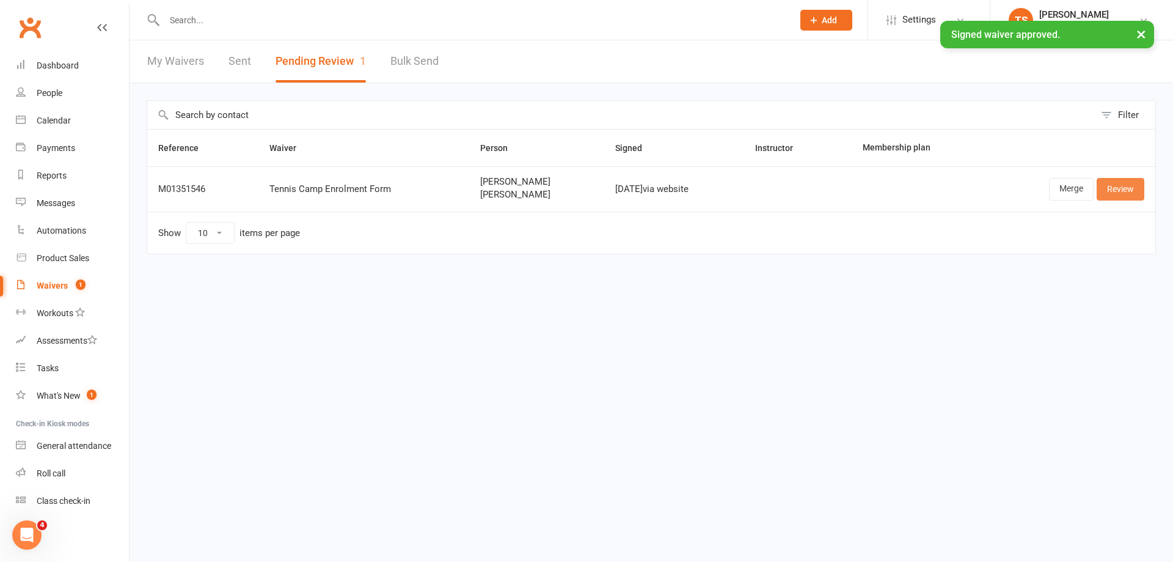
click at [1132, 187] on link "Review" at bounding box center [1121, 189] width 48 height 22
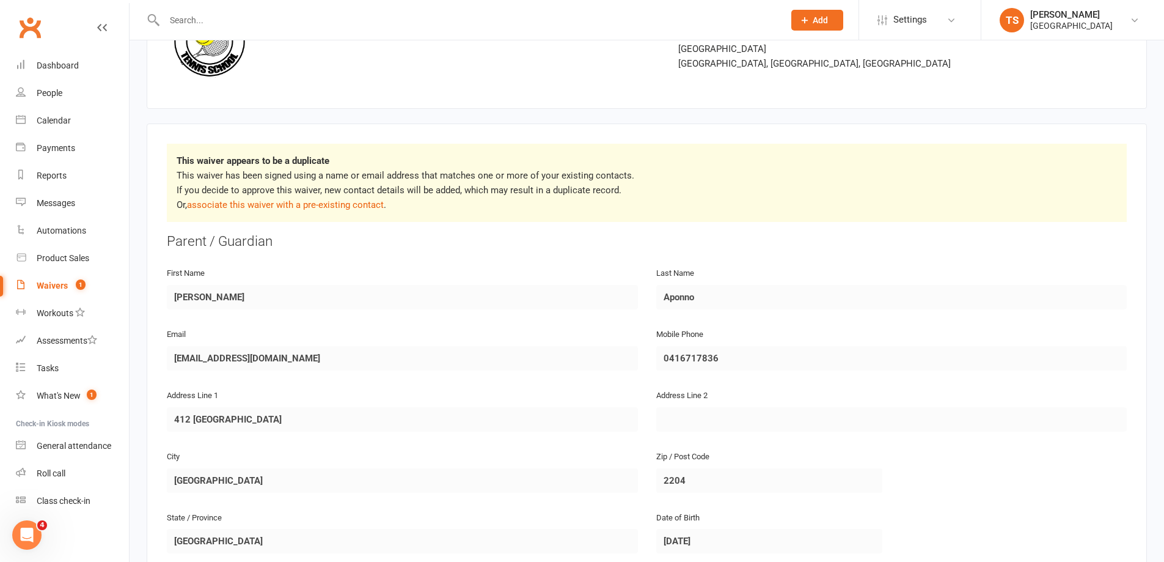
scroll to position [183, 0]
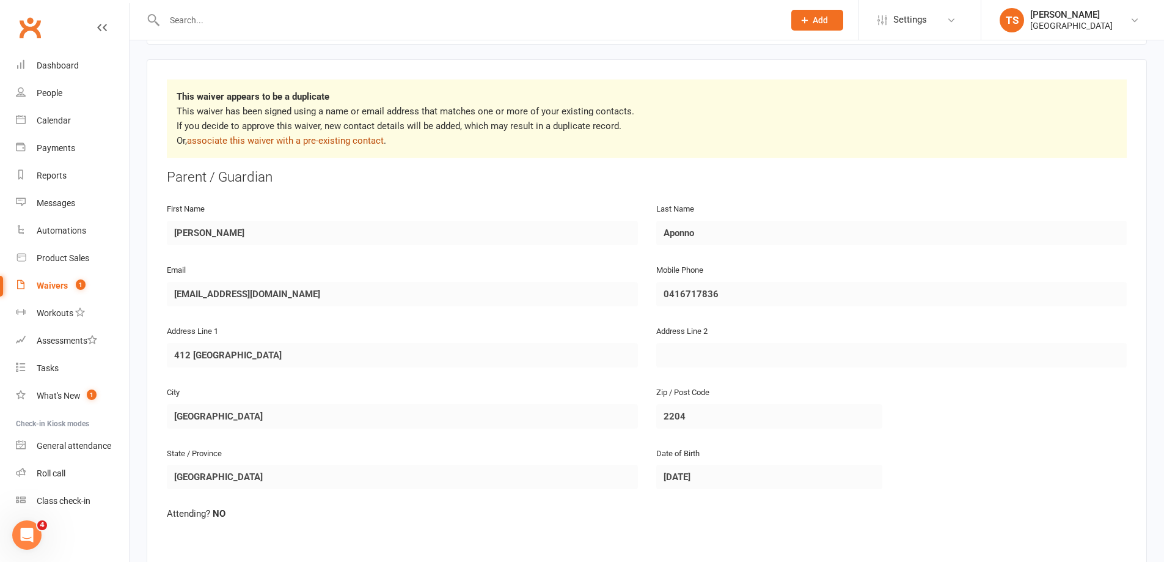
click at [271, 141] on link "associate this waiver with a pre-existing contact" at bounding box center [285, 140] width 197 height 11
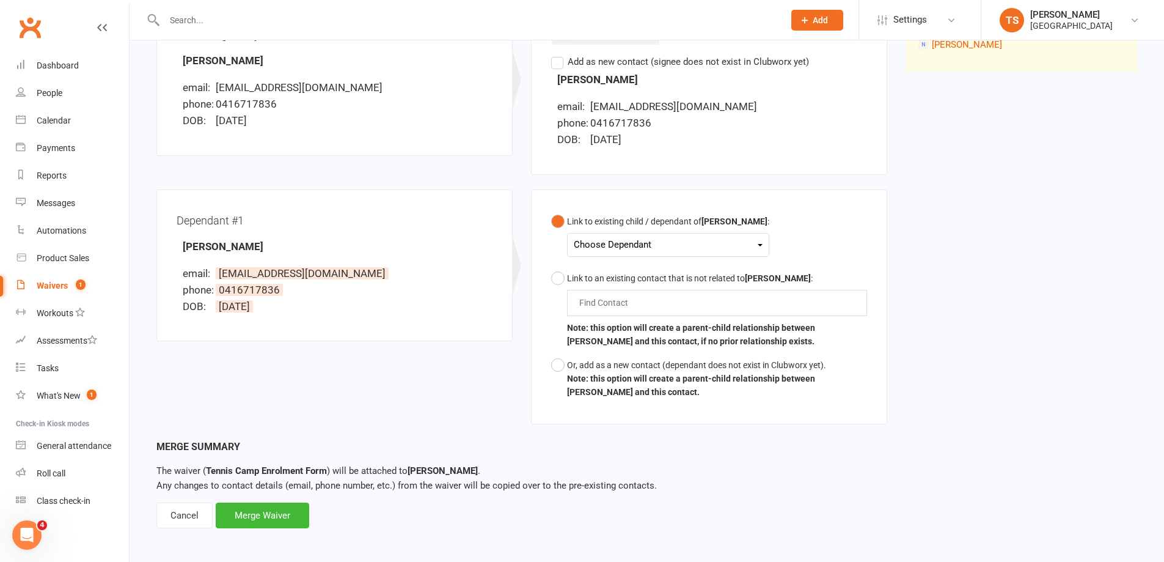
scroll to position [191, 0]
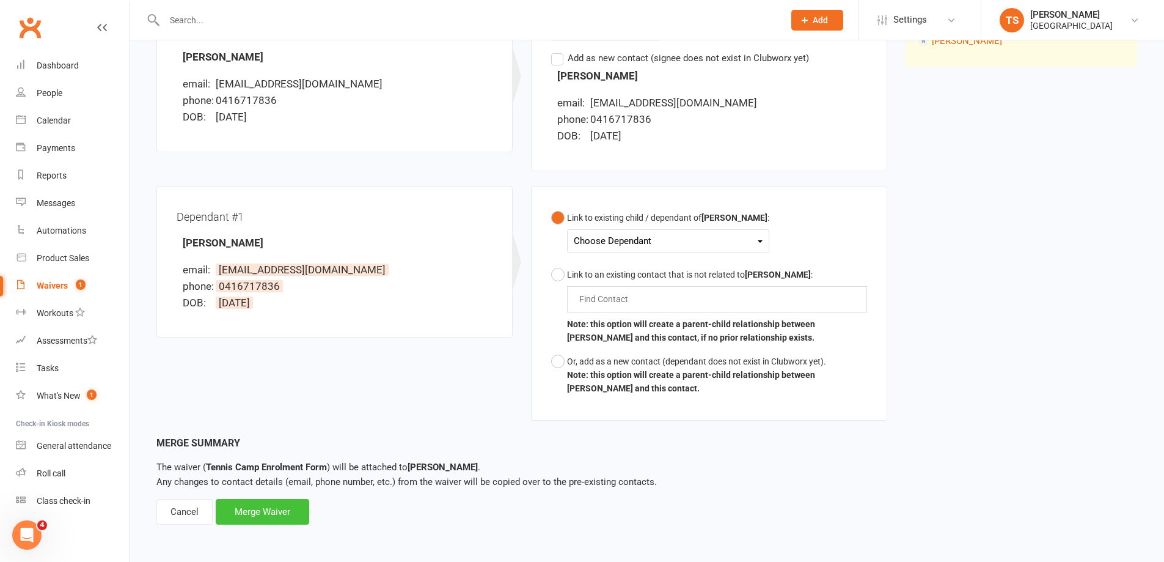
click at [272, 518] on div "Merge Waiver" at bounding box center [262, 512] width 93 height 26
click at [758, 243] on div "Choose Dependant" at bounding box center [668, 241] width 189 height 16
click at [636, 264] on link "[PERSON_NAME]" at bounding box center [634, 270] width 121 height 26
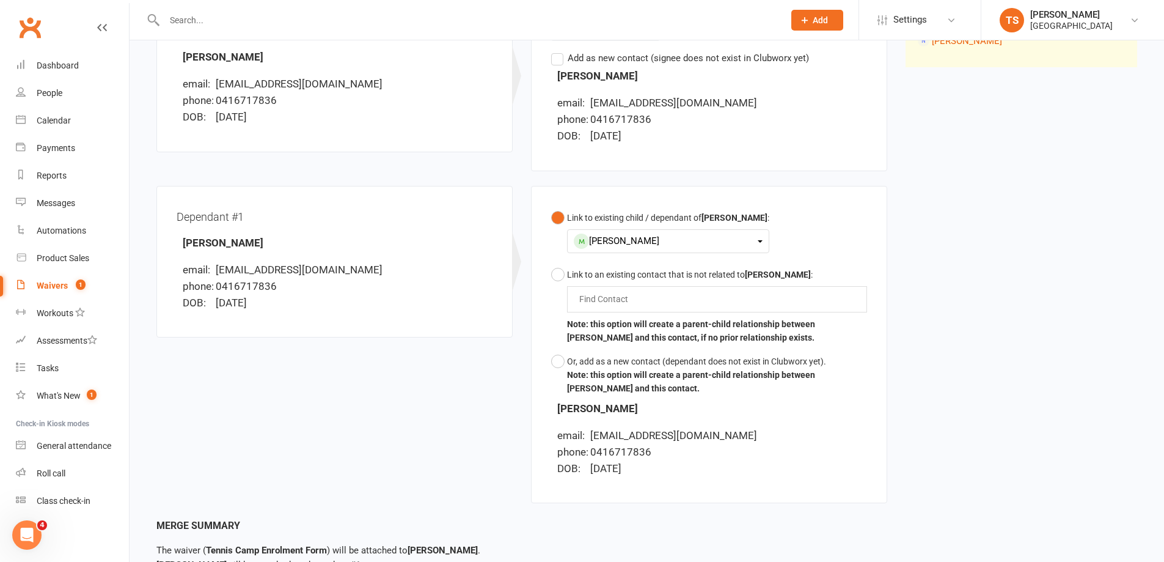
scroll to position [288, 0]
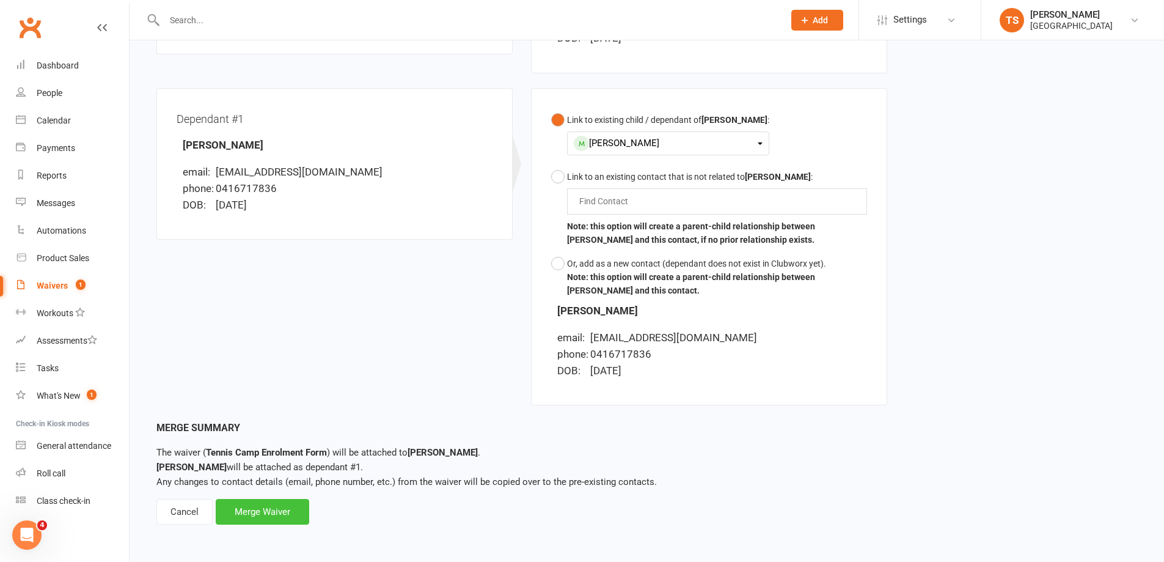
click at [272, 512] on div "Merge Waiver" at bounding box center [262, 512] width 93 height 26
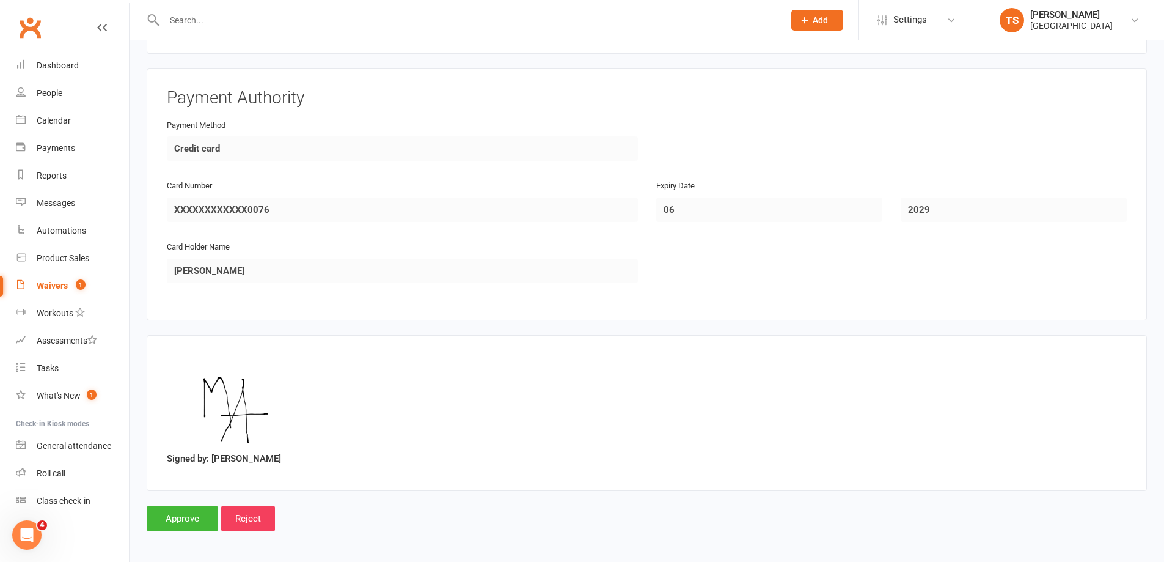
scroll to position [2640, 0]
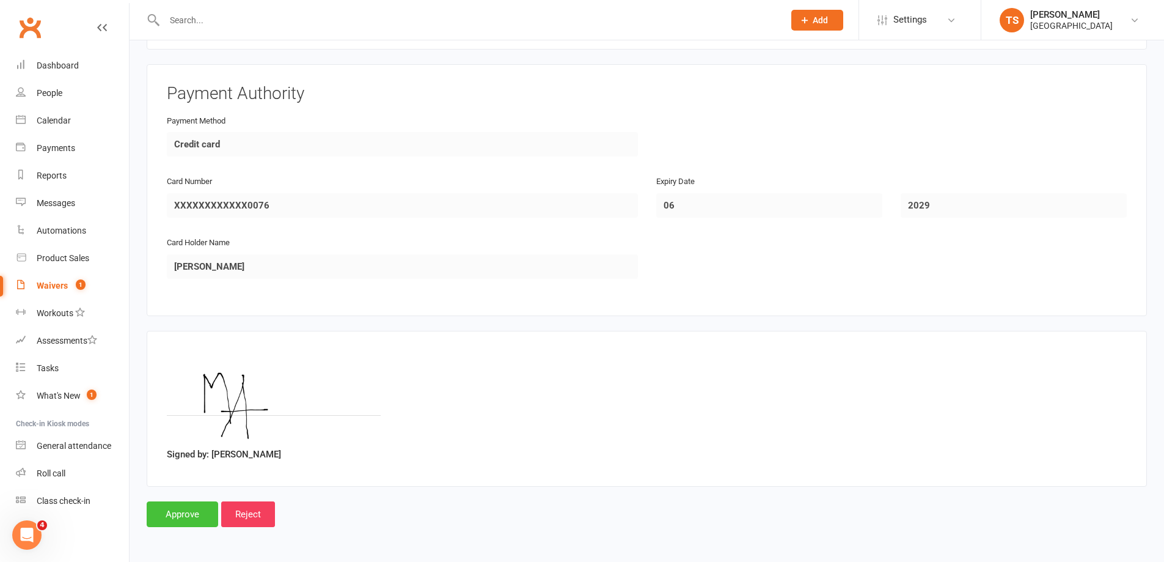
click at [172, 507] on input "Approve" at bounding box center [182, 514] width 71 height 26
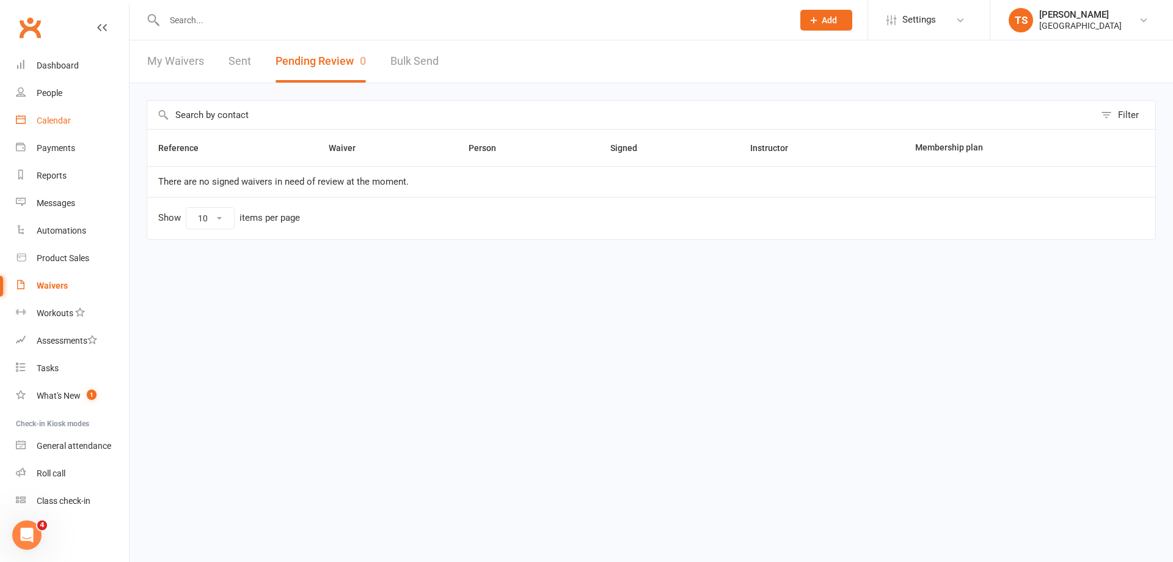
click at [54, 118] on div "Calendar" at bounding box center [54, 120] width 34 height 10
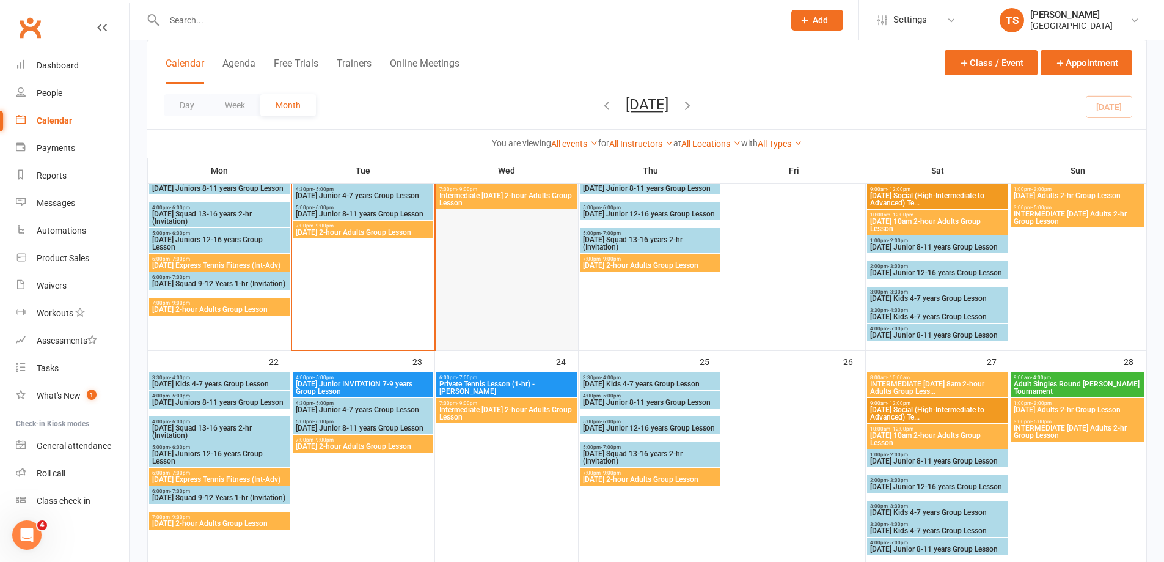
scroll to position [489, 0]
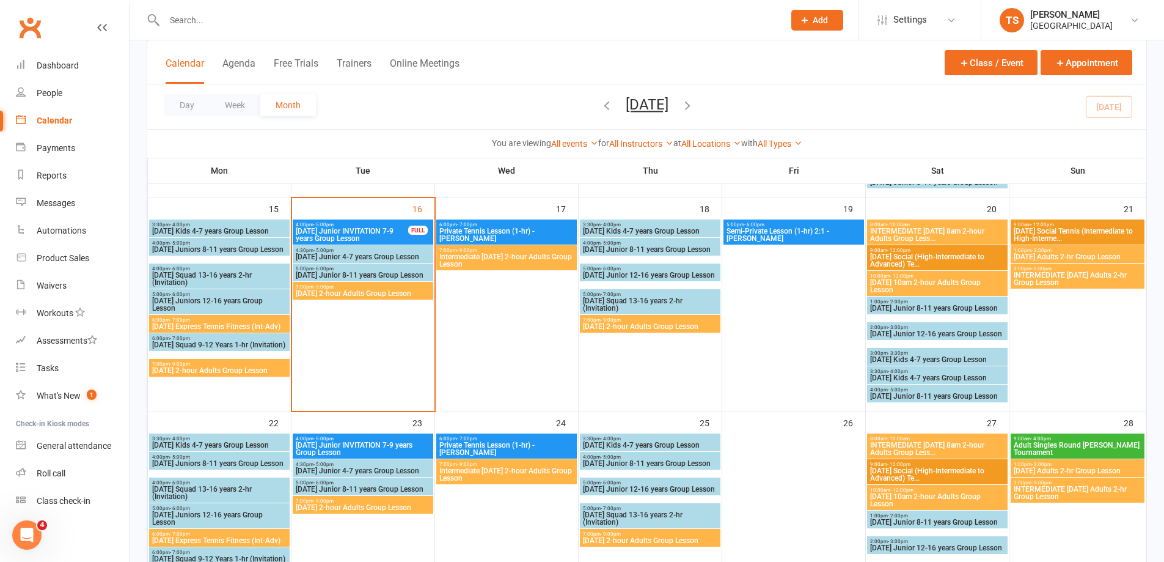
click at [513, 262] on span "Intermediate [DATE] 2-hour Adults Group Lesson" at bounding box center [507, 260] width 136 height 15
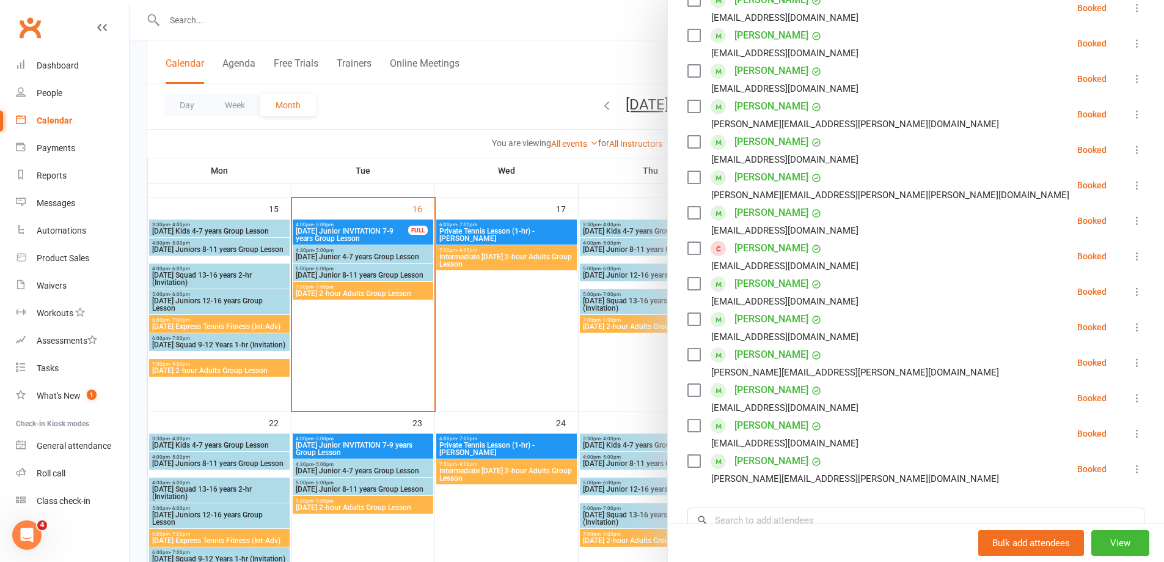
scroll to position [244, 0]
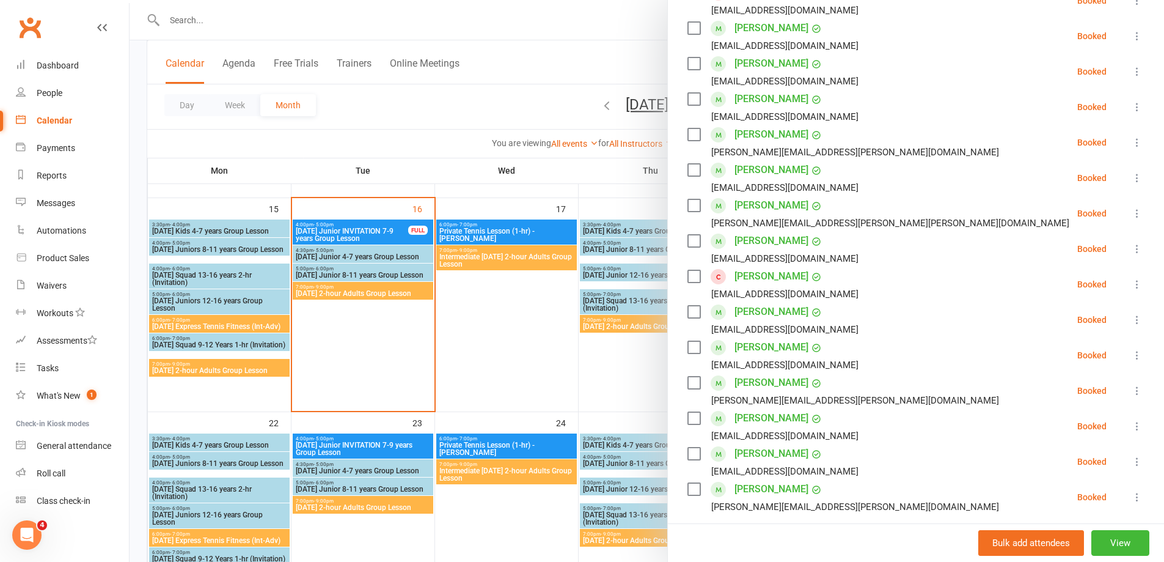
click at [748, 286] on link "[PERSON_NAME]" at bounding box center [771, 276] width 74 height 20
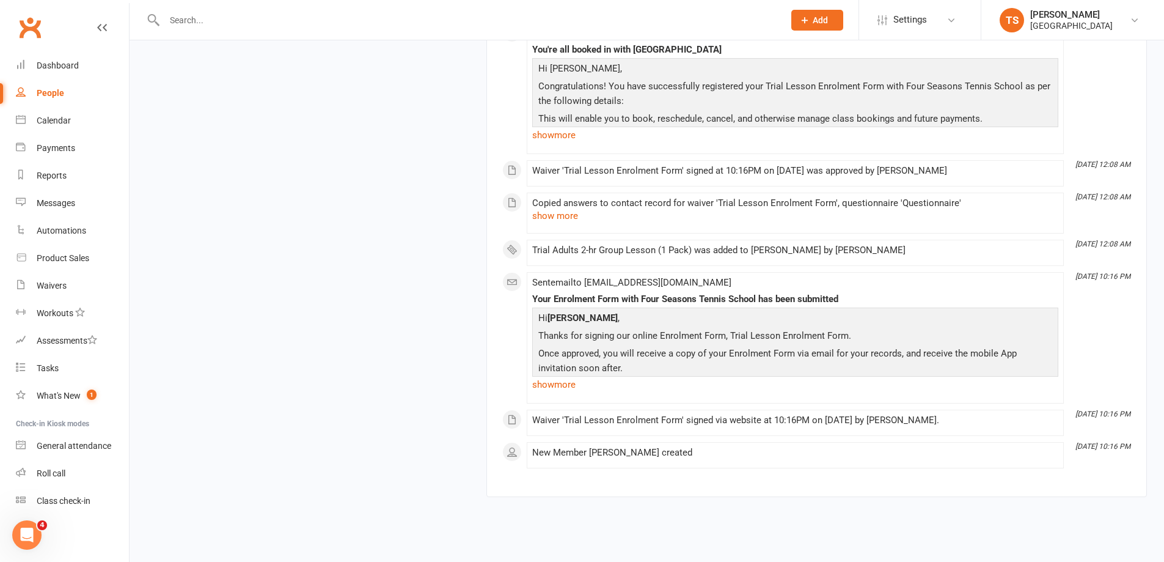
scroll to position [3602, 0]
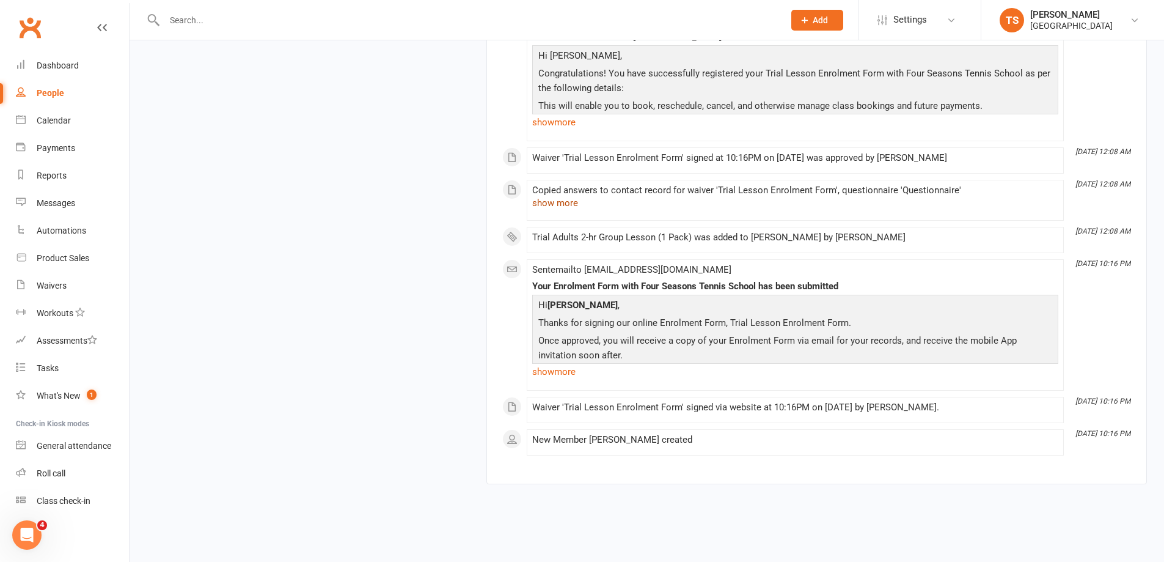
click at [554, 205] on button "show more" at bounding box center [555, 203] width 46 height 15
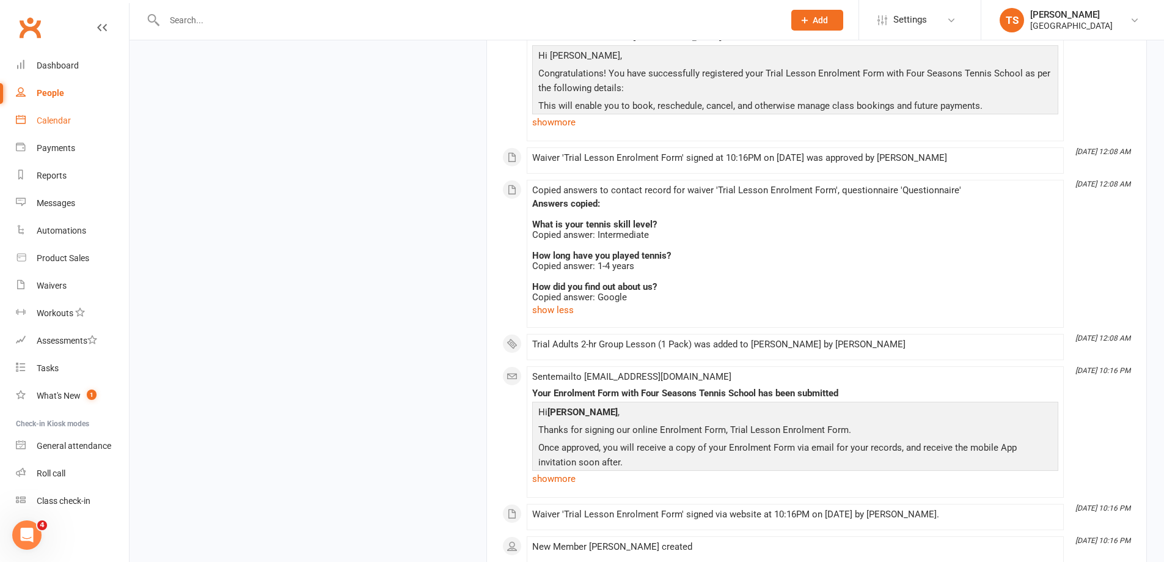
click at [64, 119] on div "Calendar" at bounding box center [54, 120] width 34 height 10
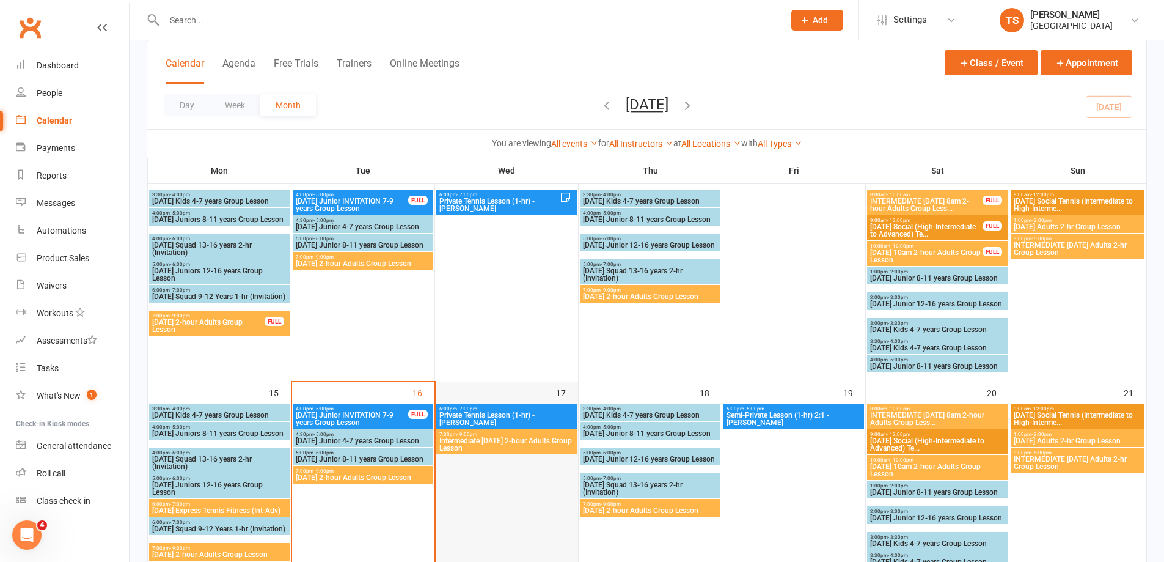
scroll to position [306, 0]
click at [496, 441] on span "Intermediate [DATE] 2-hour Adults Group Lesson" at bounding box center [507, 443] width 136 height 15
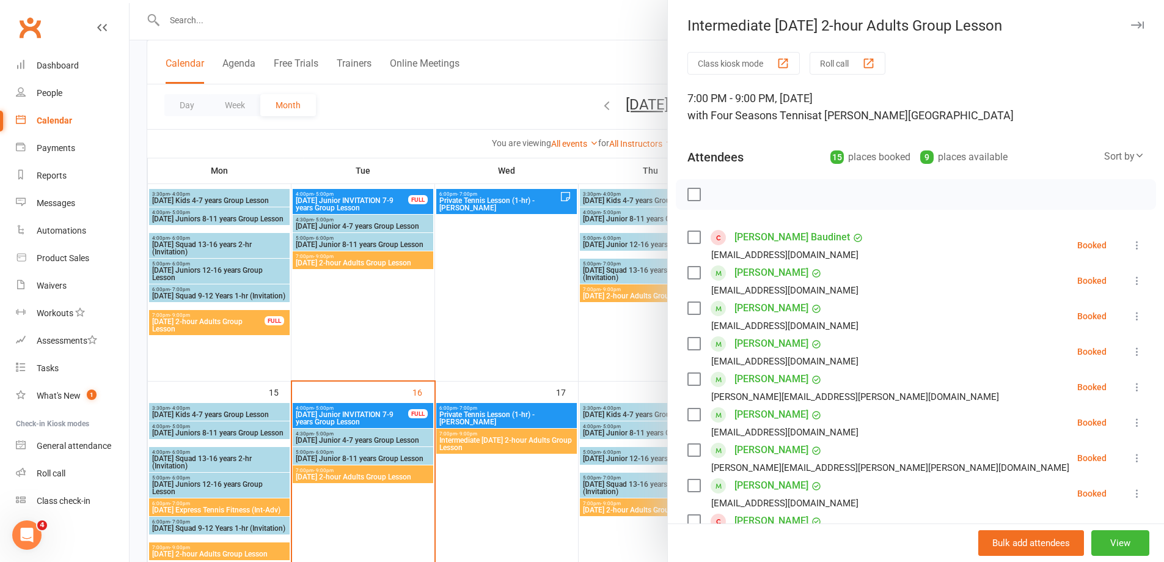
click at [769, 243] on link "[PERSON_NAME] Baudinet" at bounding box center [791, 237] width 115 height 20
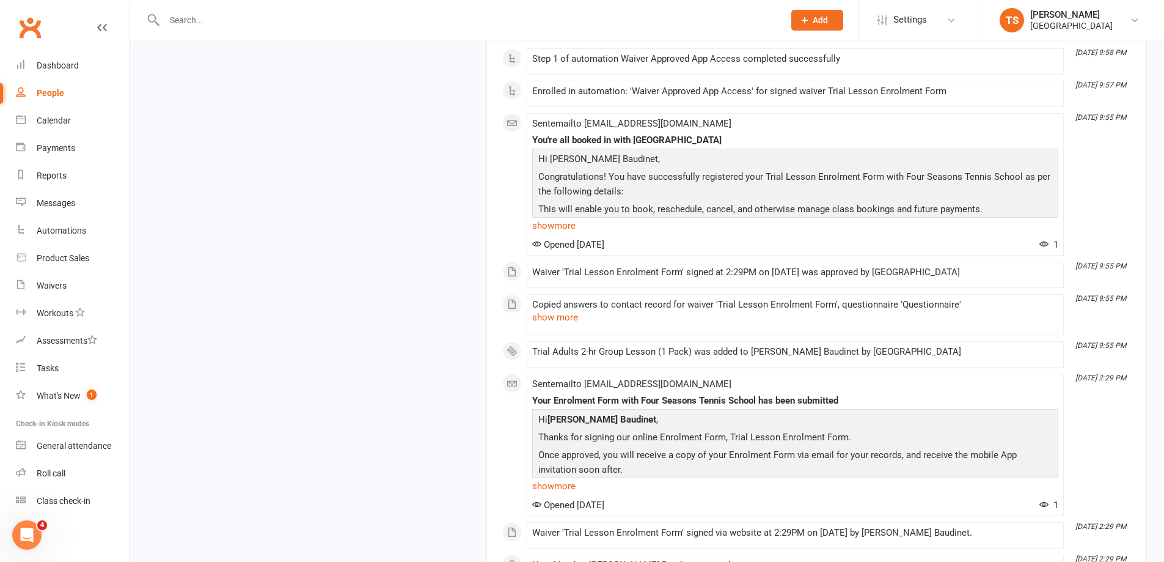
scroll to position [1379, 0]
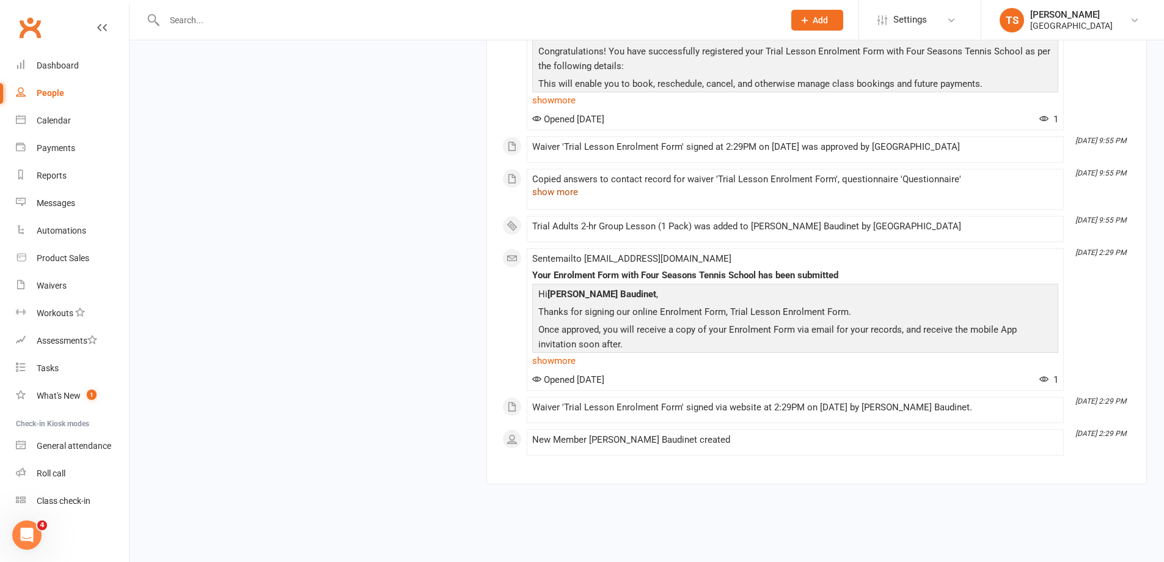
click at [566, 194] on button "show more" at bounding box center [555, 192] width 46 height 15
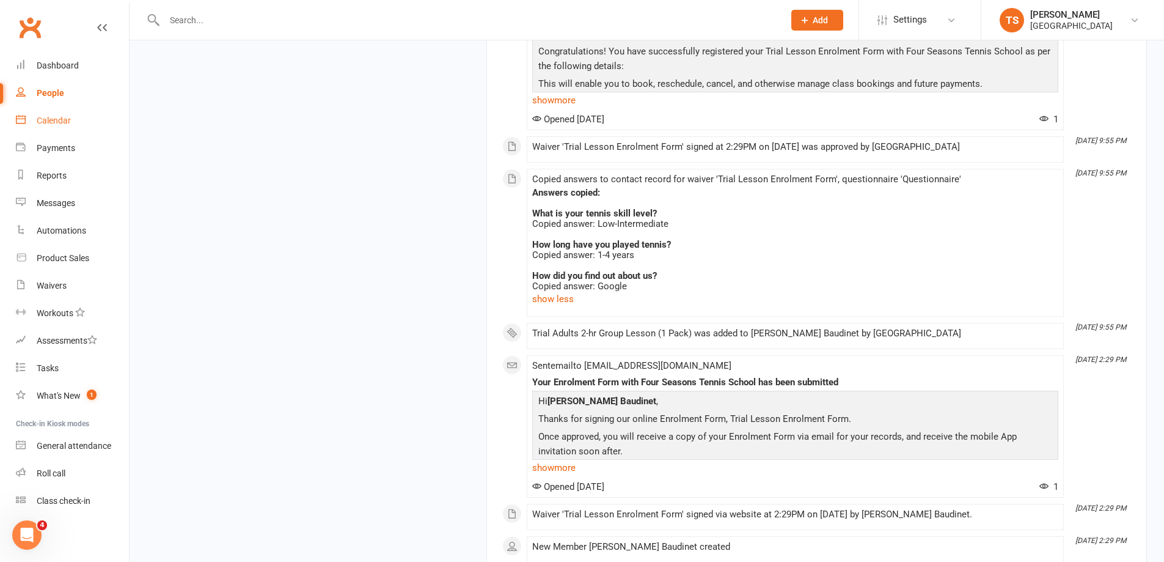
click at [46, 122] on div "Calendar" at bounding box center [54, 120] width 34 height 10
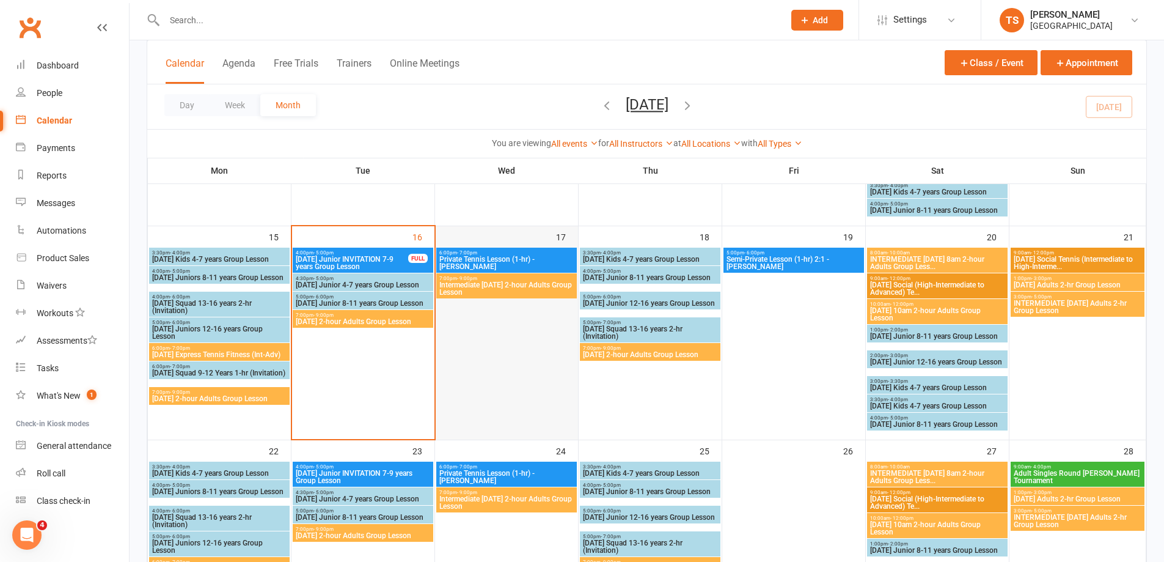
scroll to position [428, 0]
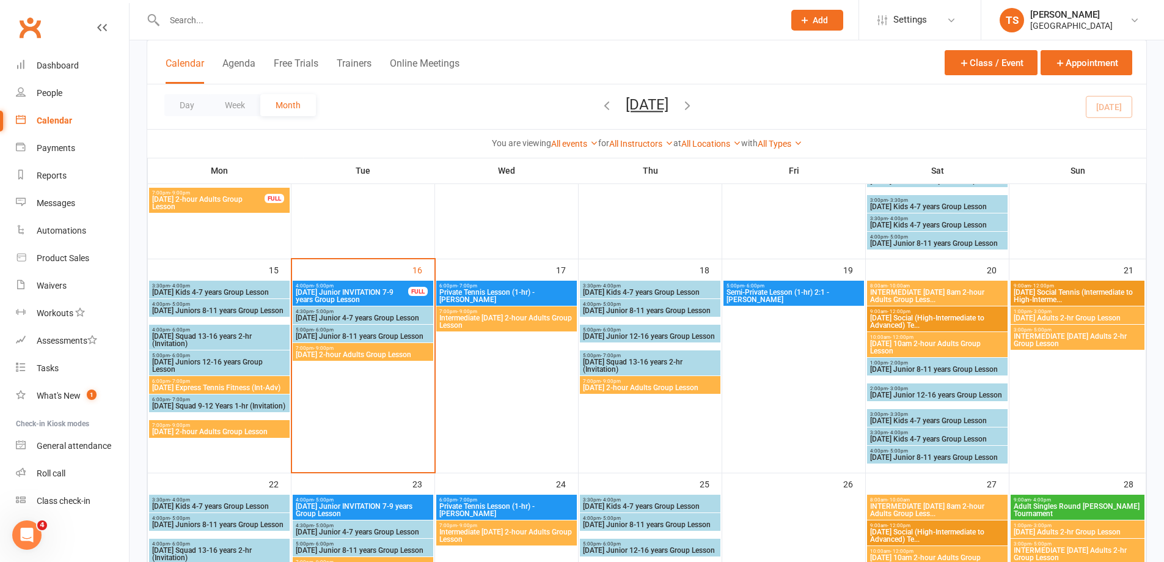
click at [493, 317] on span "Intermediate [DATE] 2-hour Adults Group Lesson" at bounding box center [507, 321] width 136 height 15
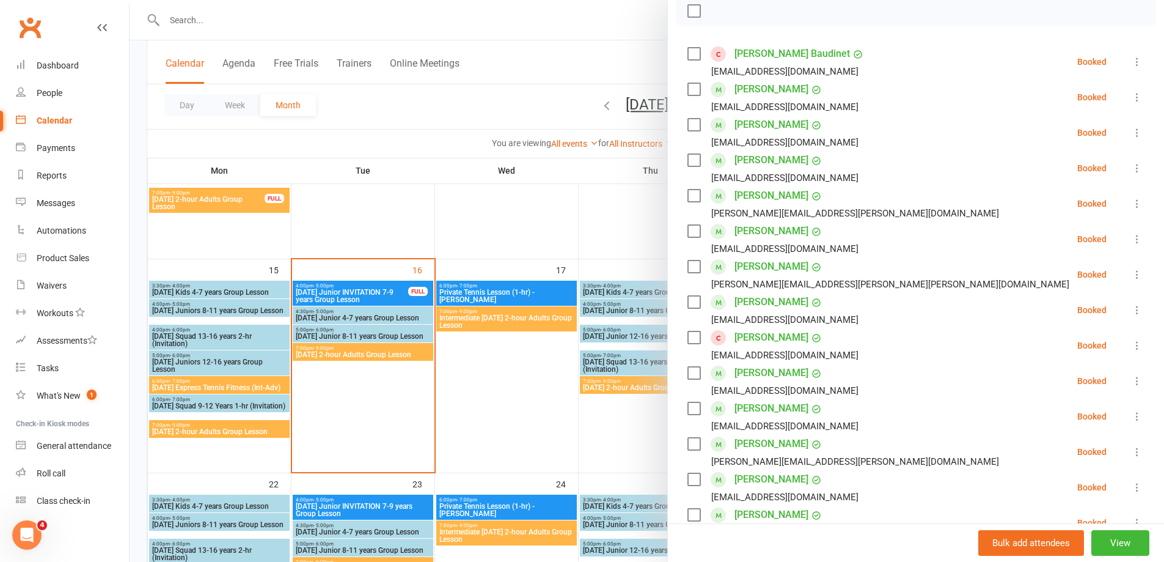
scroll to position [0, 0]
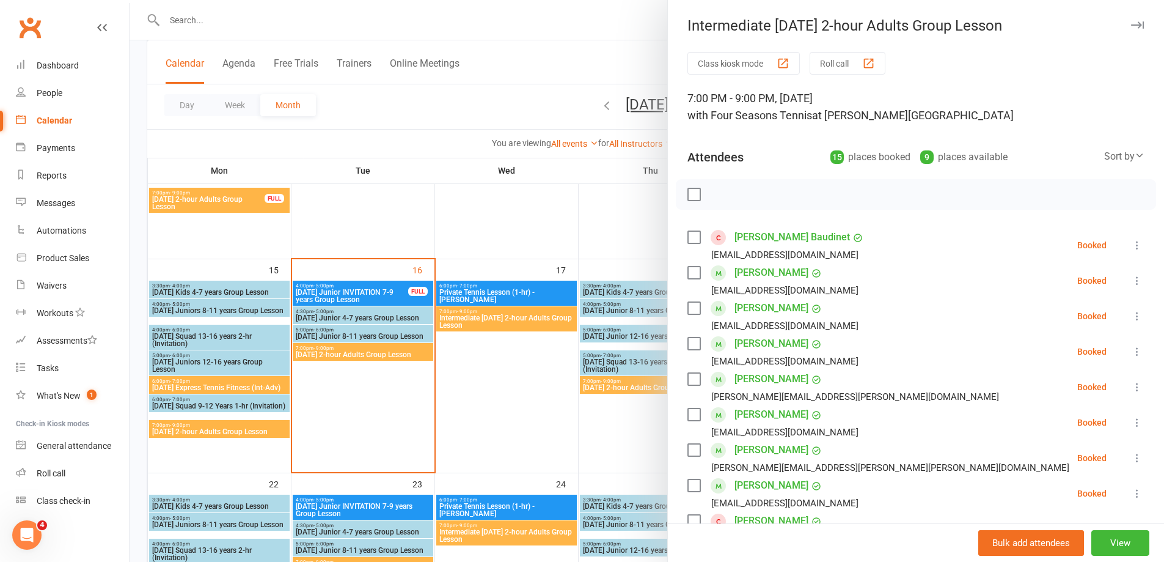
click at [606, 437] on div at bounding box center [647, 281] width 1035 height 562
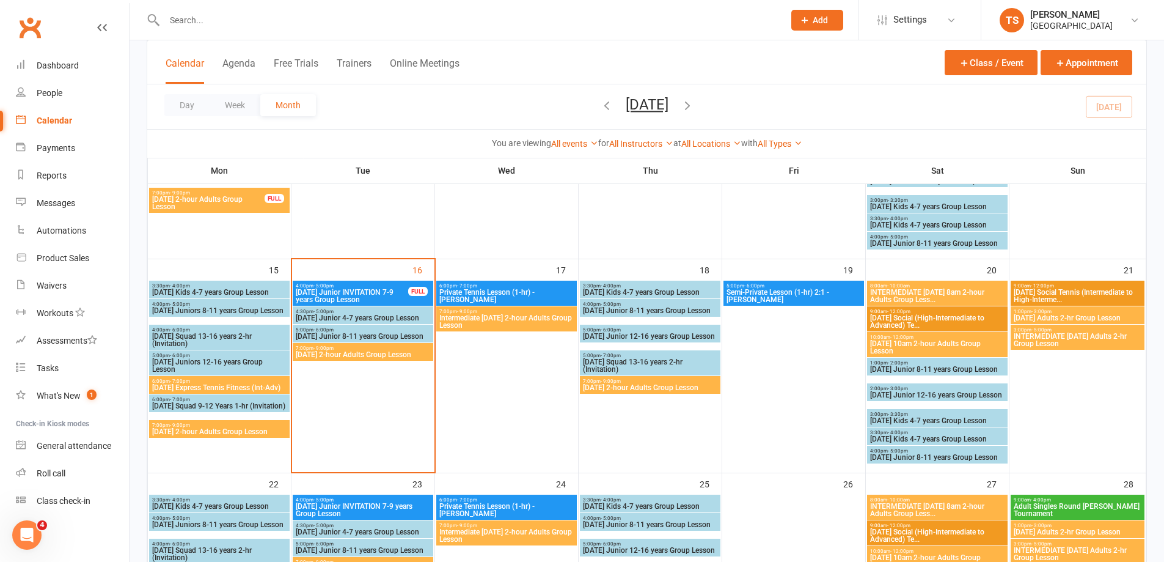
click at [650, 387] on span "[DATE] 2-hour Adults Group Lesson" at bounding box center [650, 387] width 136 height 7
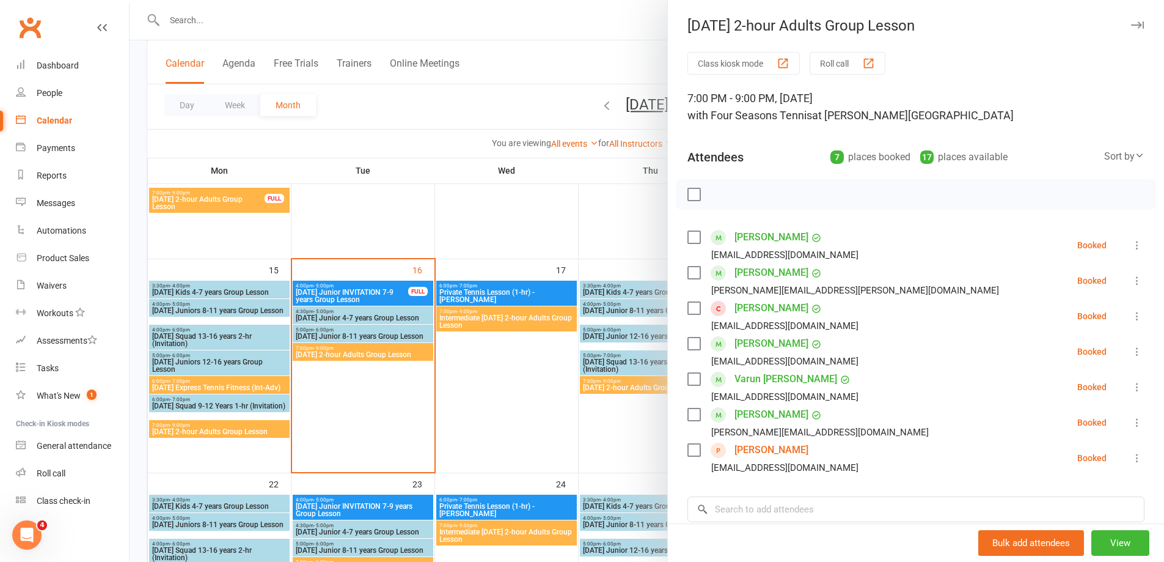
click at [641, 434] on div at bounding box center [647, 281] width 1035 height 562
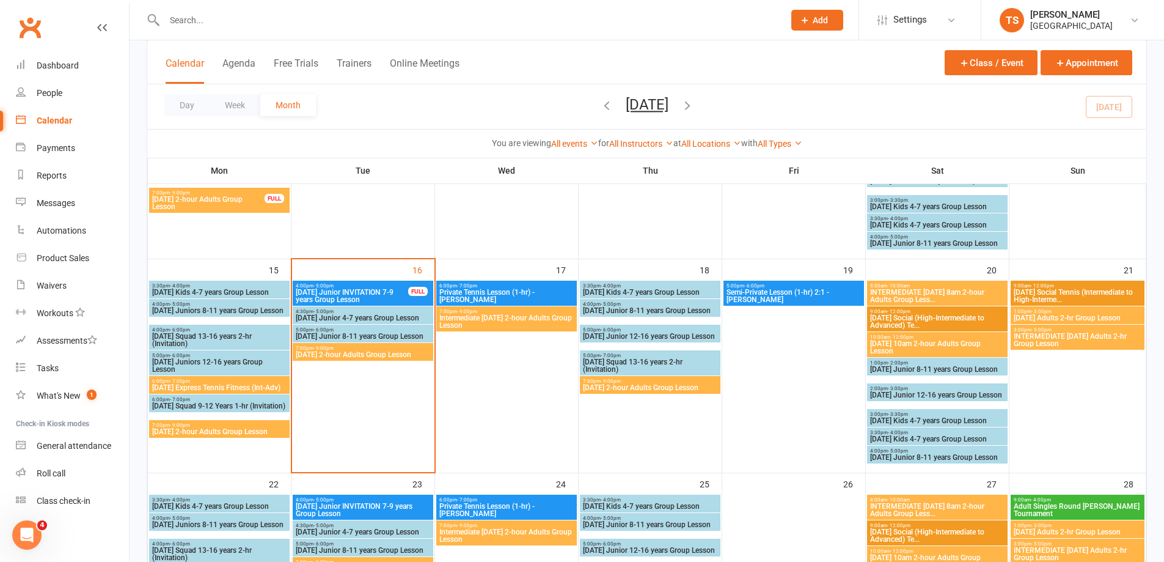
click at [929, 295] on span "INTERMEDIATE [DATE] 8am 2-hour Adults Group Less..." at bounding box center [938, 295] width 136 height 15
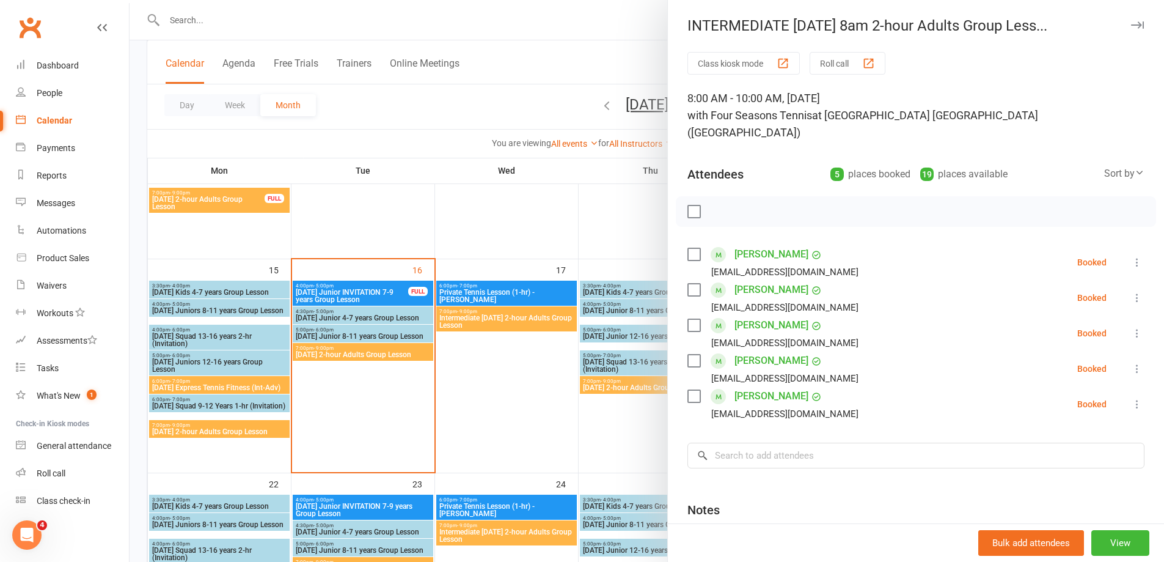
click at [593, 423] on div at bounding box center [647, 281] width 1035 height 562
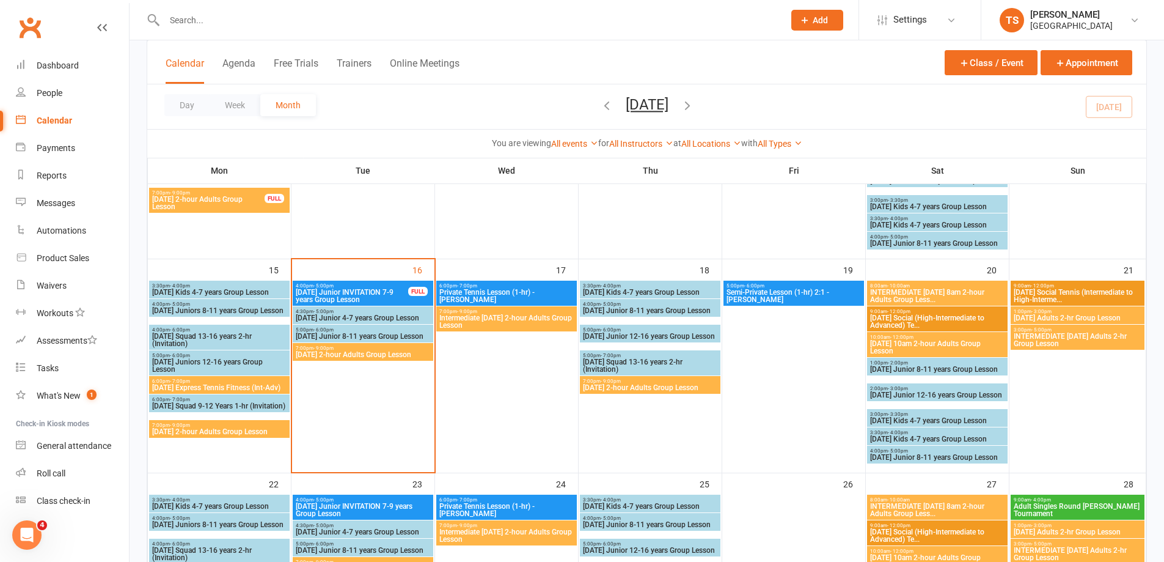
click at [928, 350] on span "[DATE] 10am 2-hour Adults Group Lesson" at bounding box center [938, 347] width 136 height 15
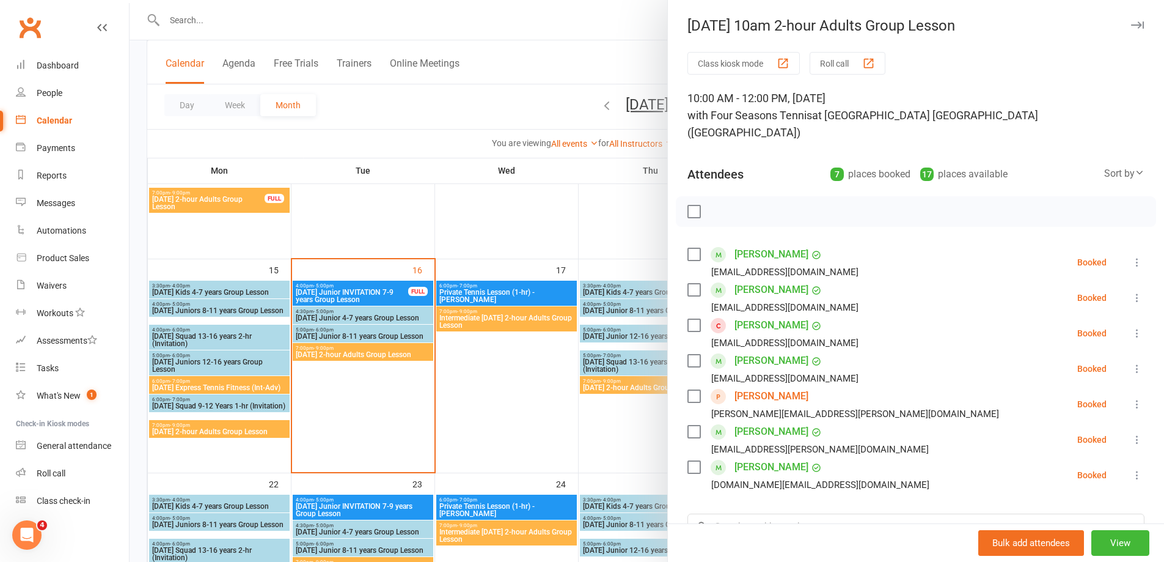
click at [614, 448] on div at bounding box center [647, 281] width 1035 height 562
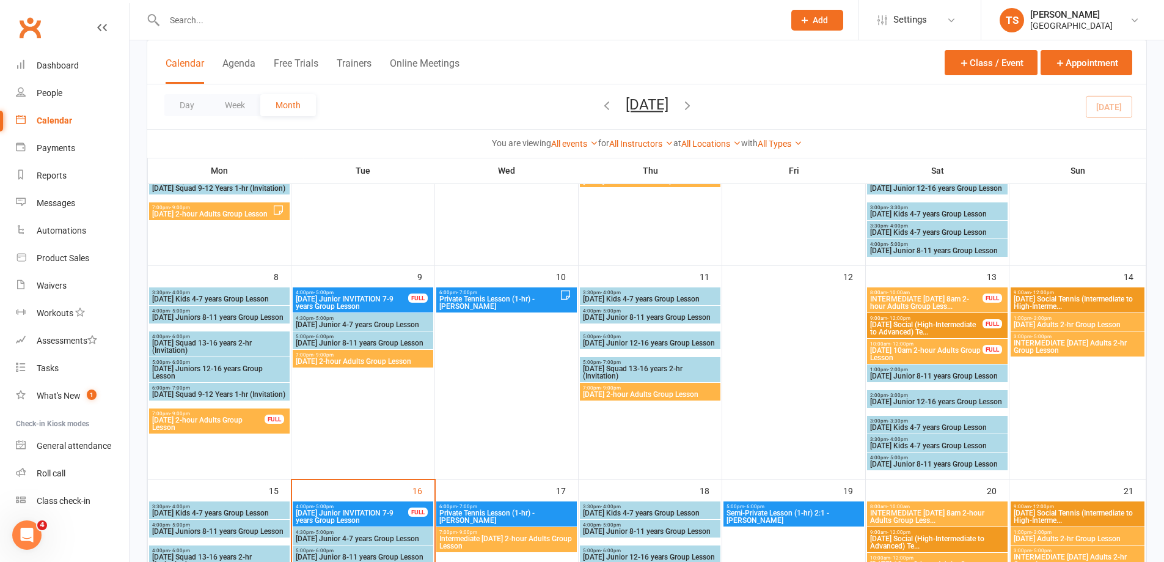
scroll to position [122, 0]
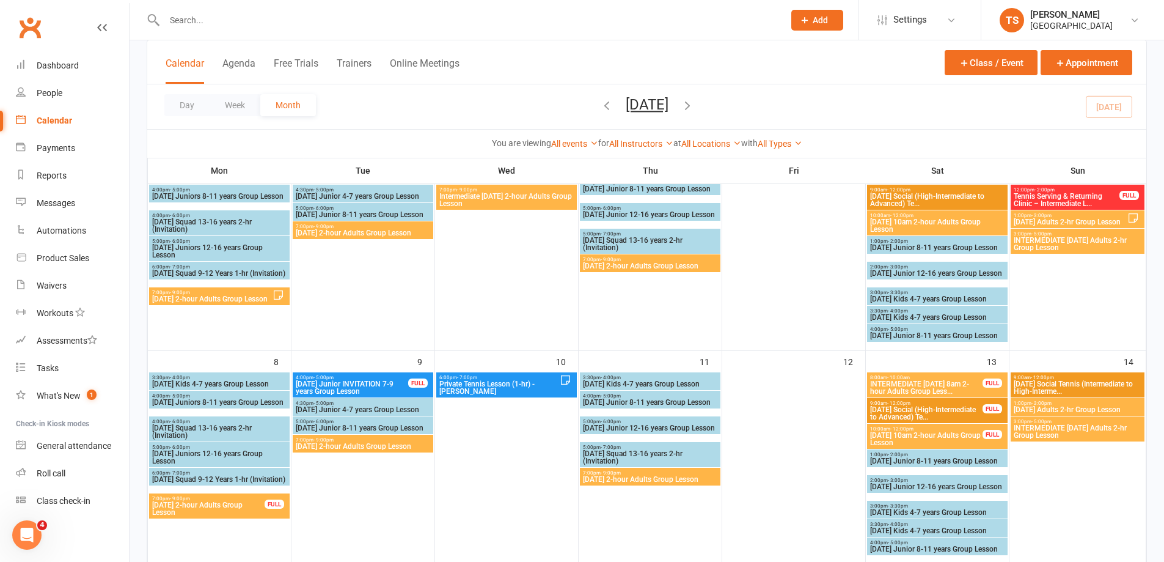
click at [917, 437] on span "[DATE] 10am 2-hour Adults Group Lesson" at bounding box center [927, 438] width 114 height 15
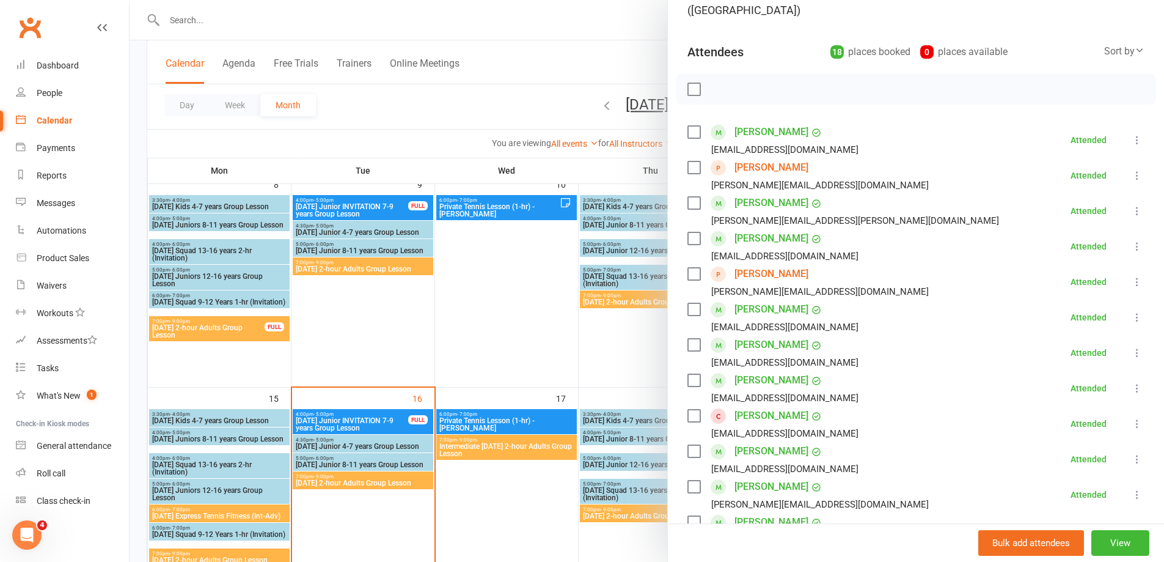
scroll to position [306, 0]
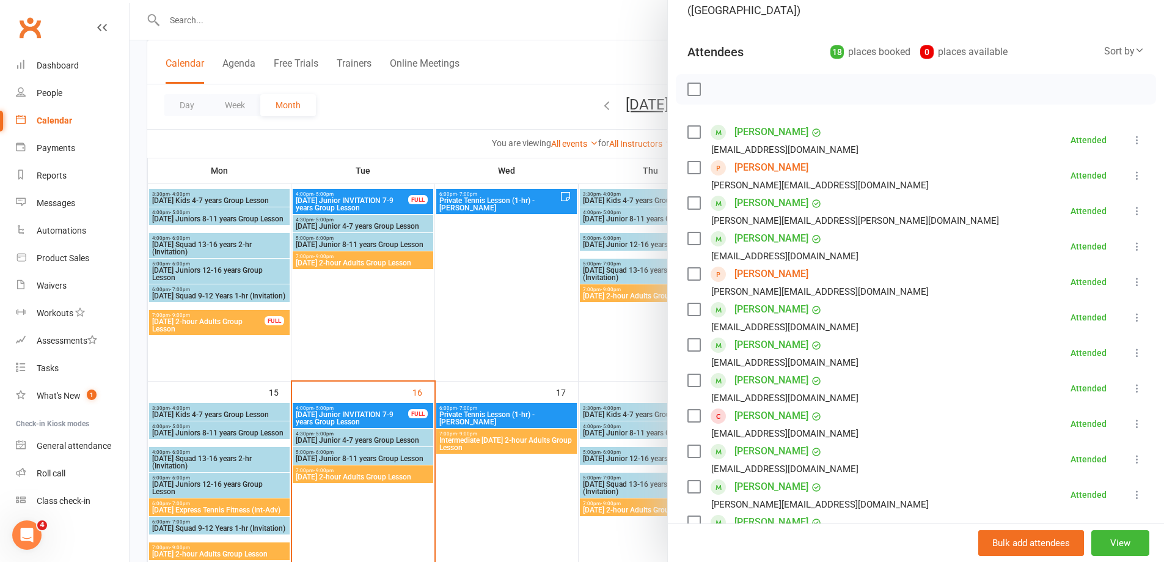
click at [602, 350] on div at bounding box center [647, 281] width 1035 height 562
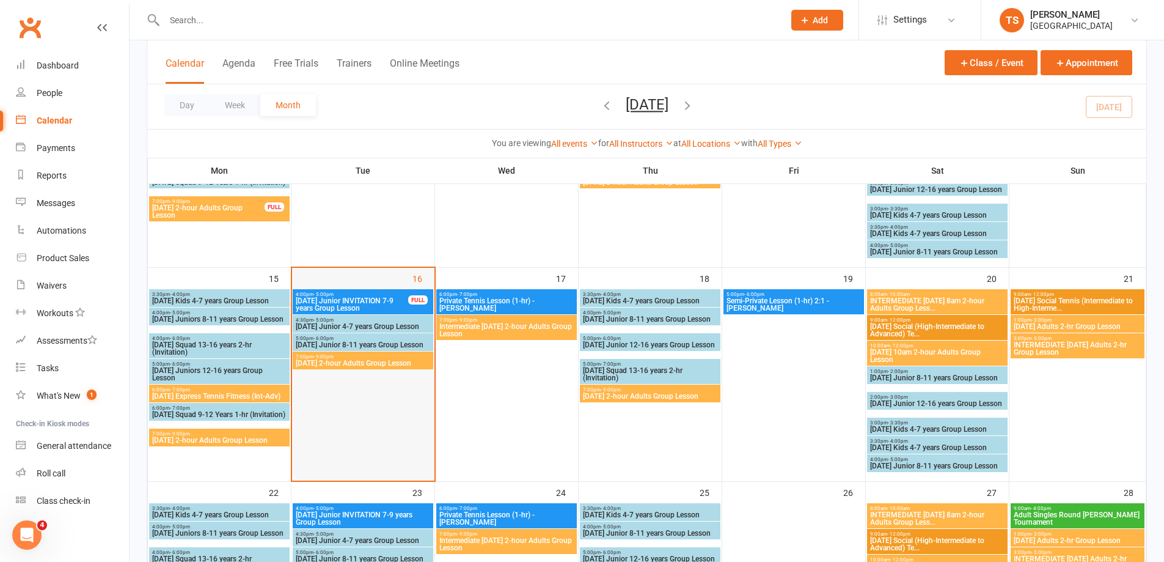
scroll to position [428, 0]
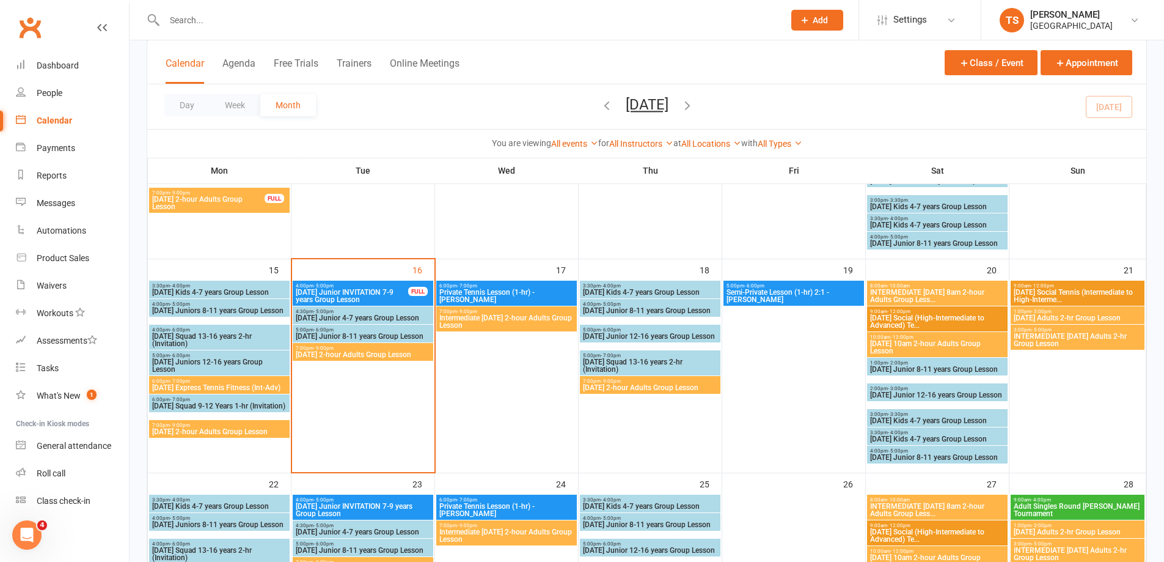
click at [354, 353] on span "[DATE] 2-hour Adults Group Lesson" at bounding box center [363, 354] width 136 height 7
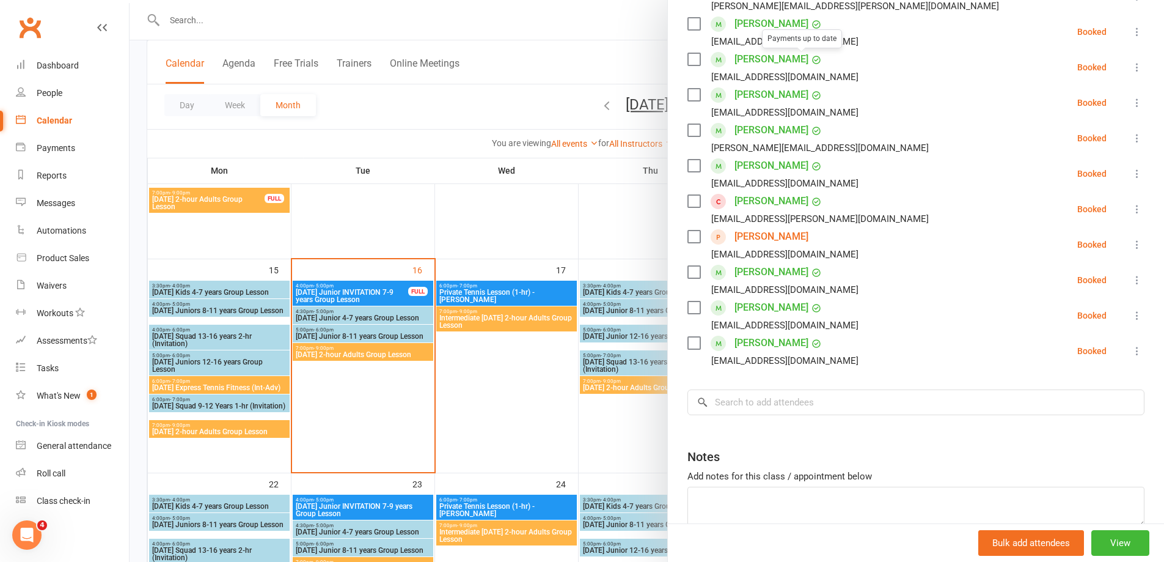
scroll to position [367, 0]
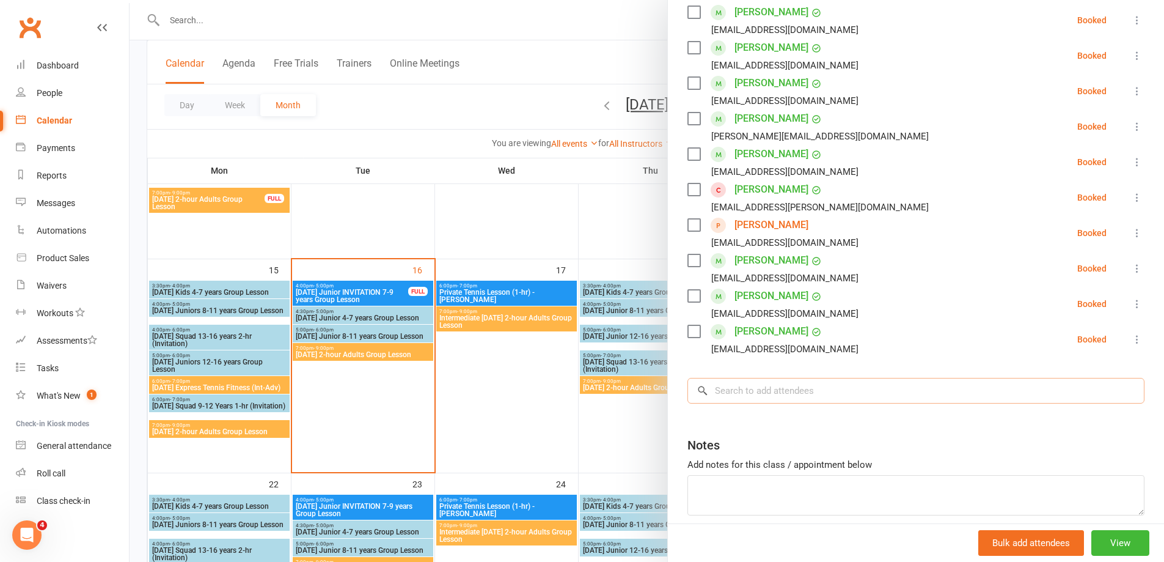
click at [708, 391] on input "search" at bounding box center [915, 391] width 457 height 26
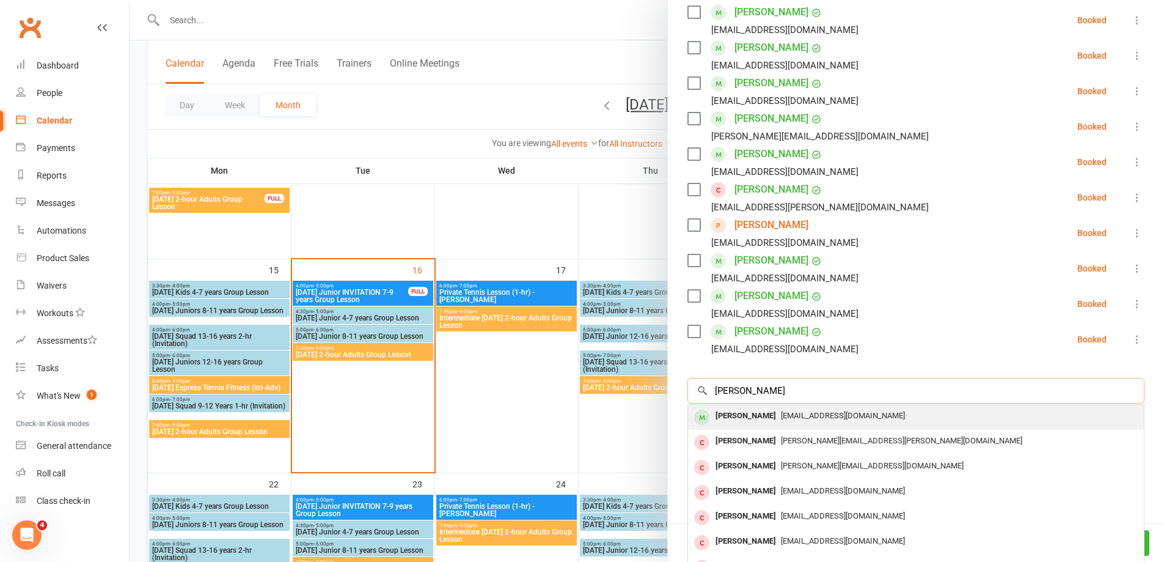
type input "[PERSON_NAME]"
click at [728, 412] on div "[PERSON_NAME]" at bounding box center [746, 416] width 70 height 18
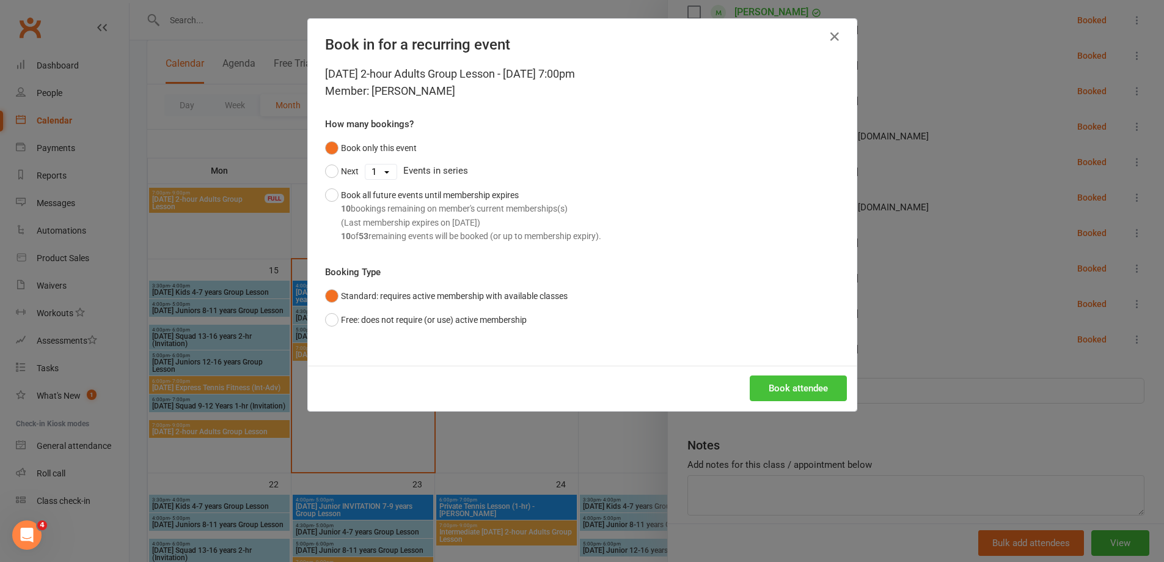
click at [769, 386] on button "Book attendee" at bounding box center [798, 388] width 97 height 26
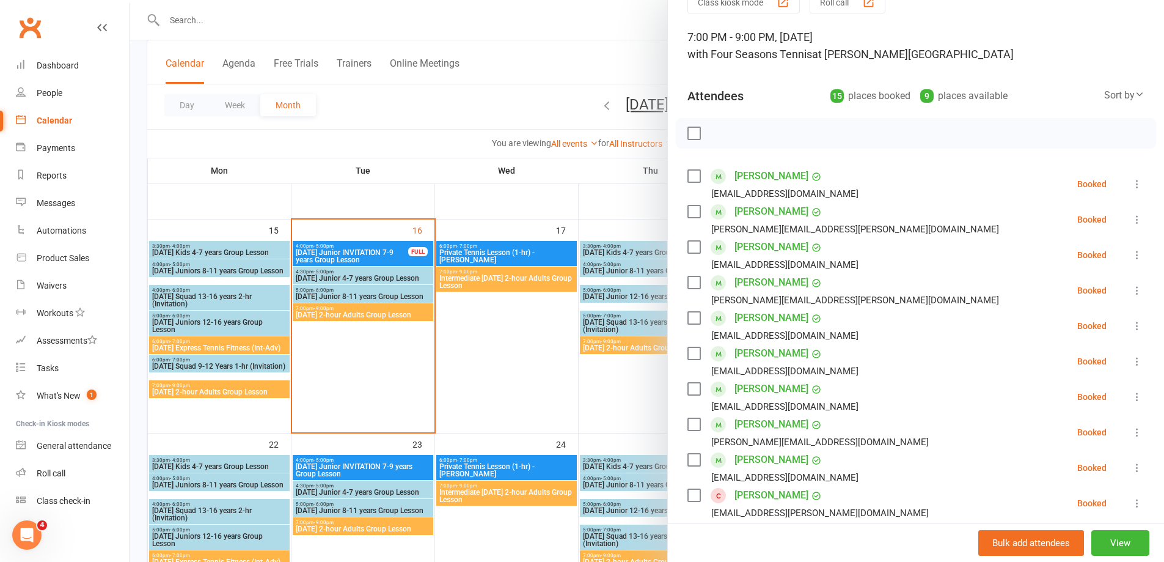
scroll to position [489, 0]
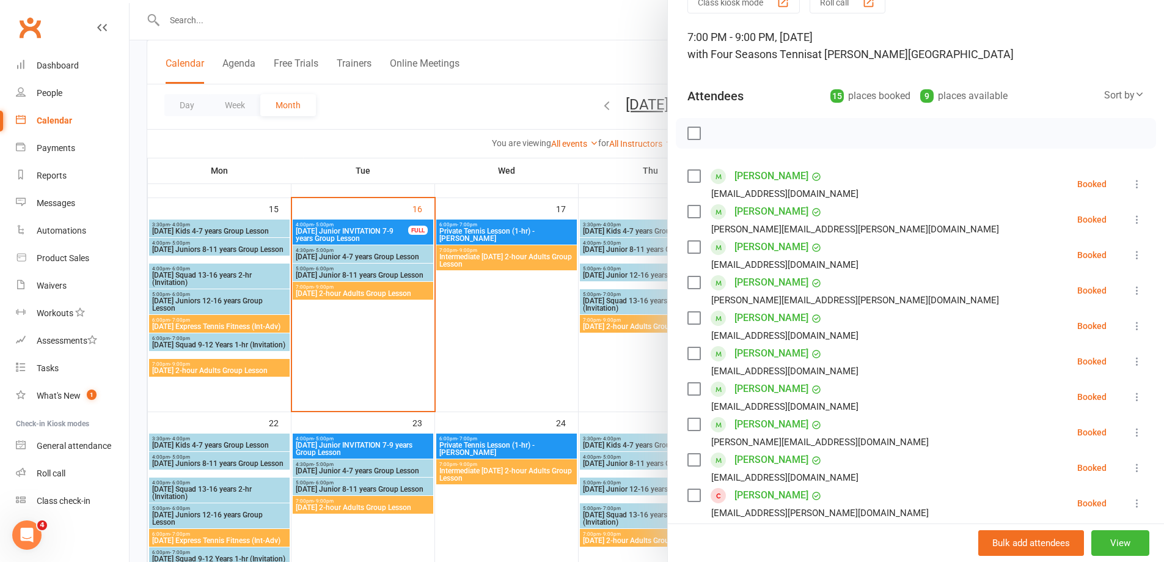
click at [499, 255] on div at bounding box center [647, 281] width 1035 height 562
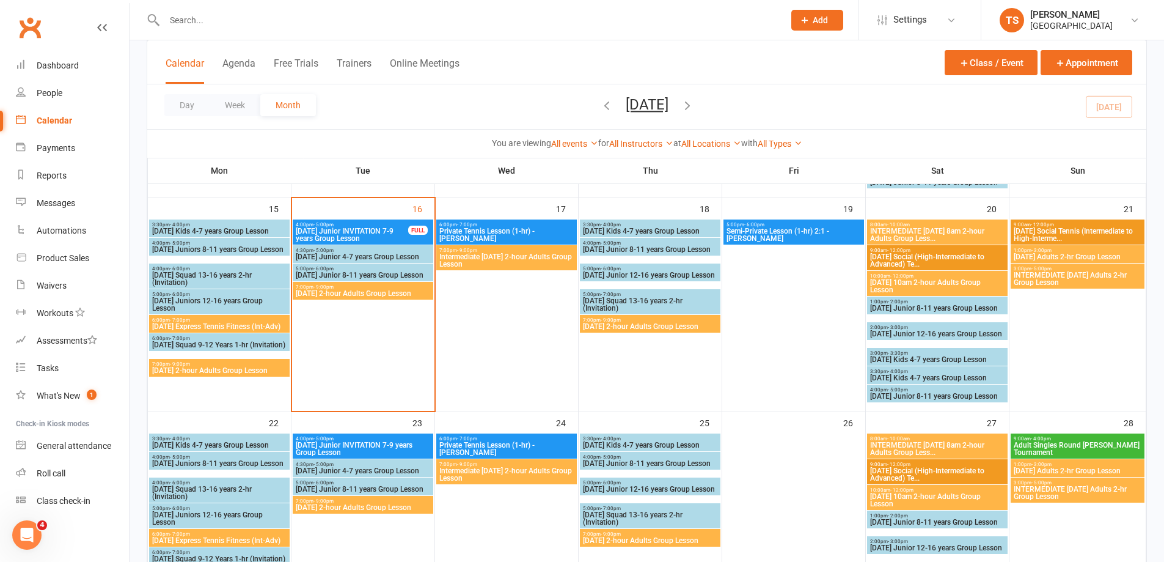
click at [499, 255] on span "Intermediate [DATE] 2-hour Adults Group Lesson" at bounding box center [507, 260] width 136 height 15
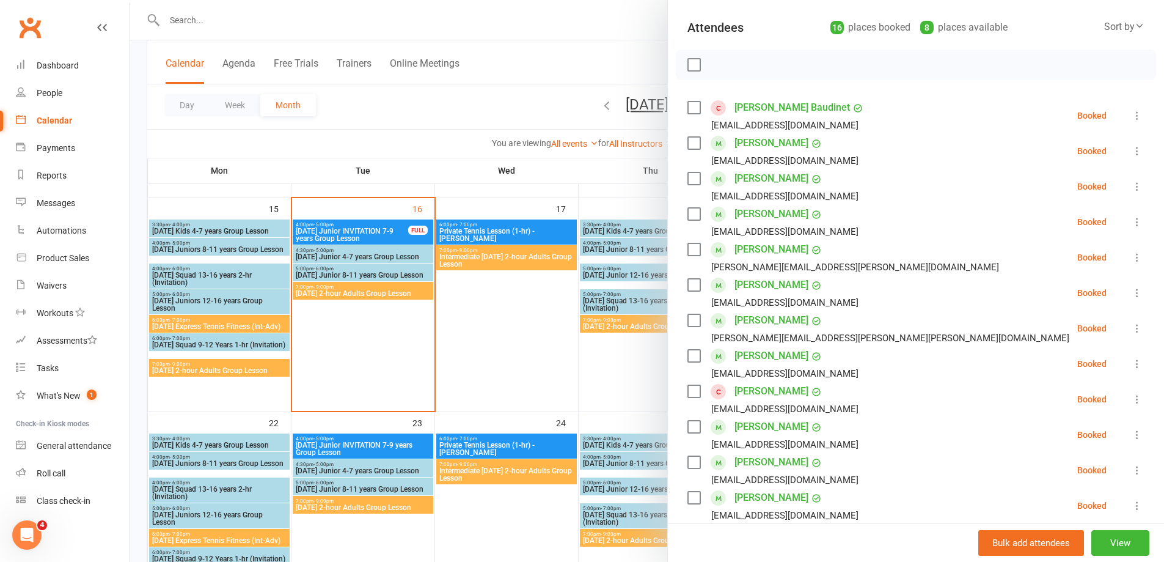
scroll to position [122, 0]
